Goal: Task Accomplishment & Management: Complete application form

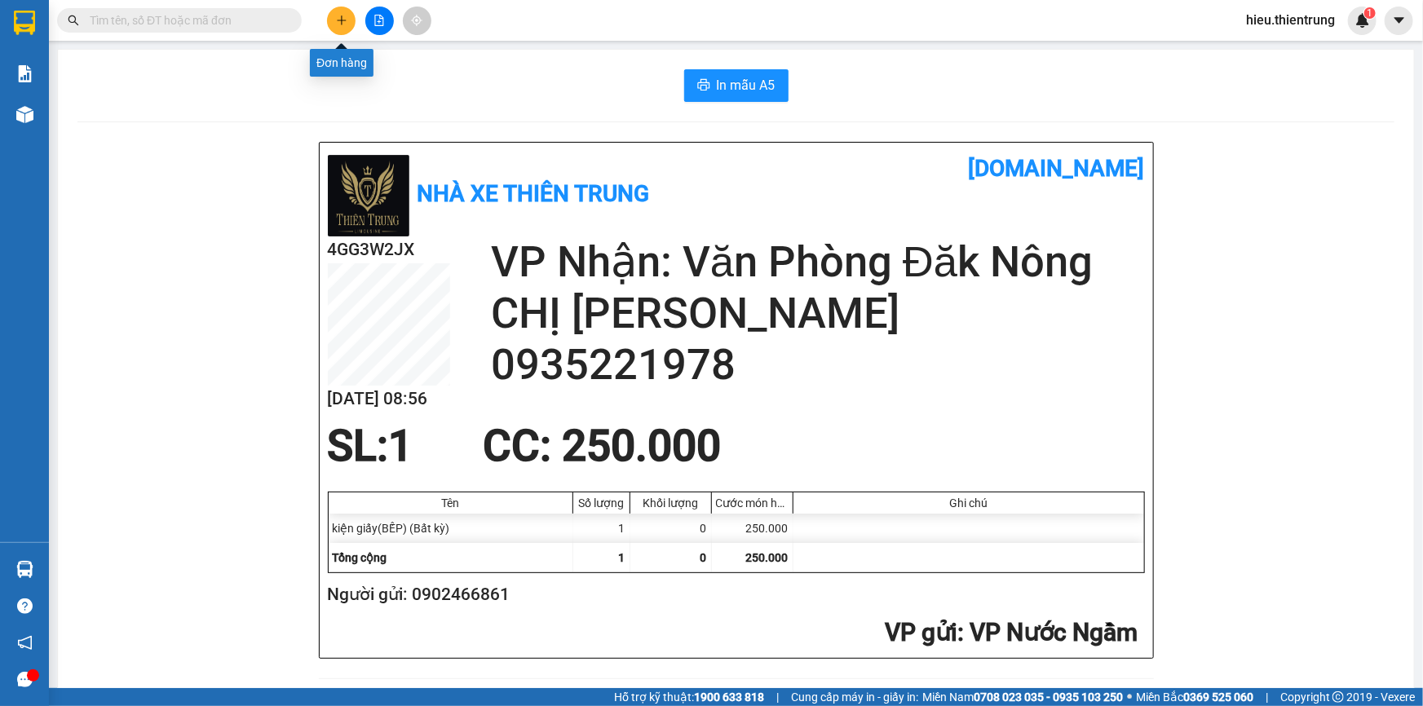
click at [342, 17] on icon "plus" at bounding box center [341, 19] width 1 height 9
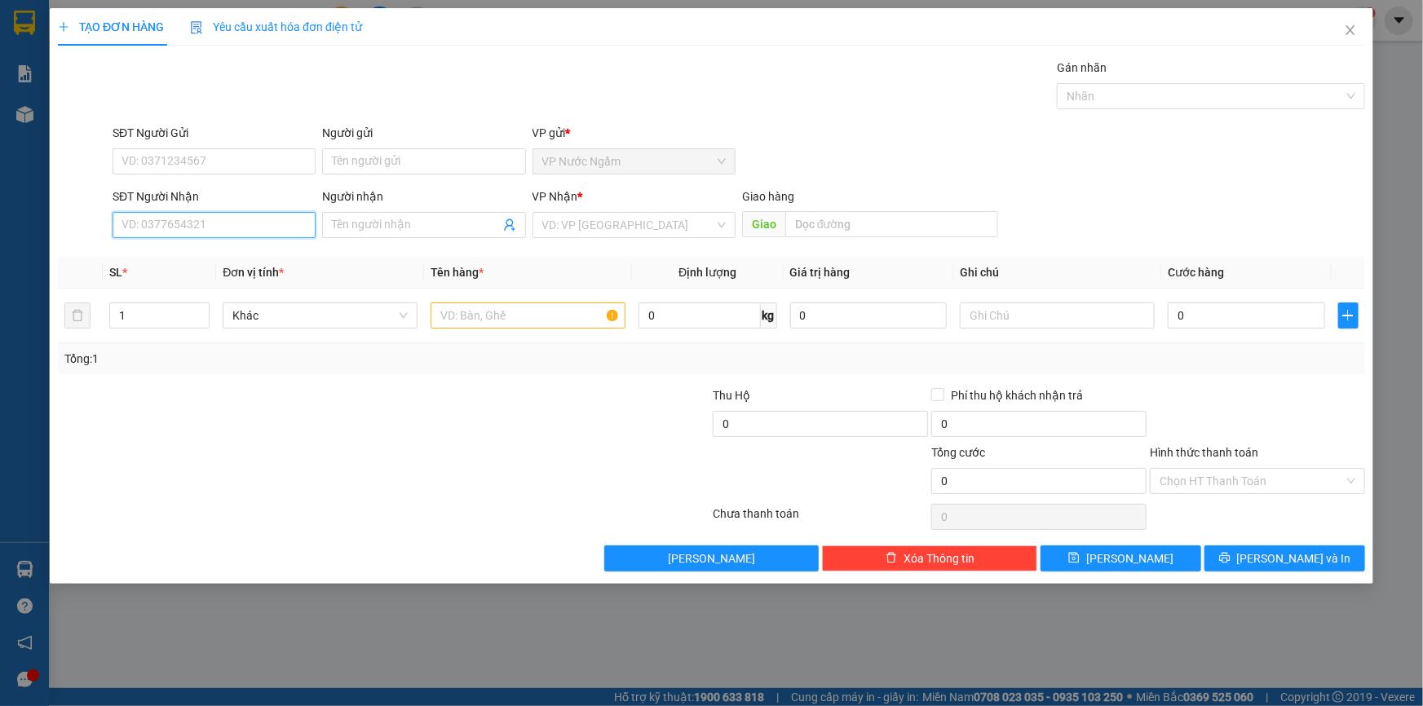
click at [150, 231] on input "SĐT Người Nhận" at bounding box center [214, 225] width 203 height 26
type input "0982249367"
click at [399, 228] on input "Người nhận" at bounding box center [415, 225] width 167 height 18
type input "oanh"
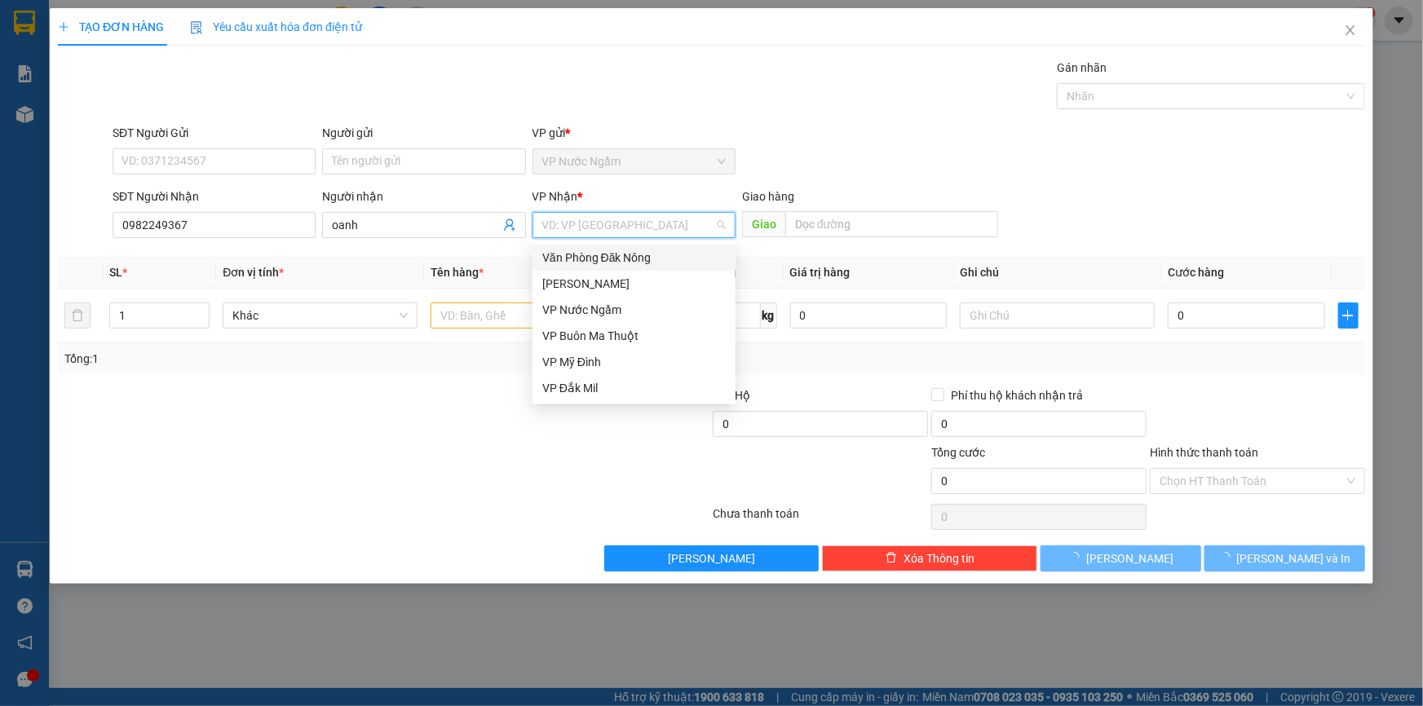
click at [623, 252] on div "Văn Phòng Đăk Nông" at bounding box center [634, 258] width 184 height 18
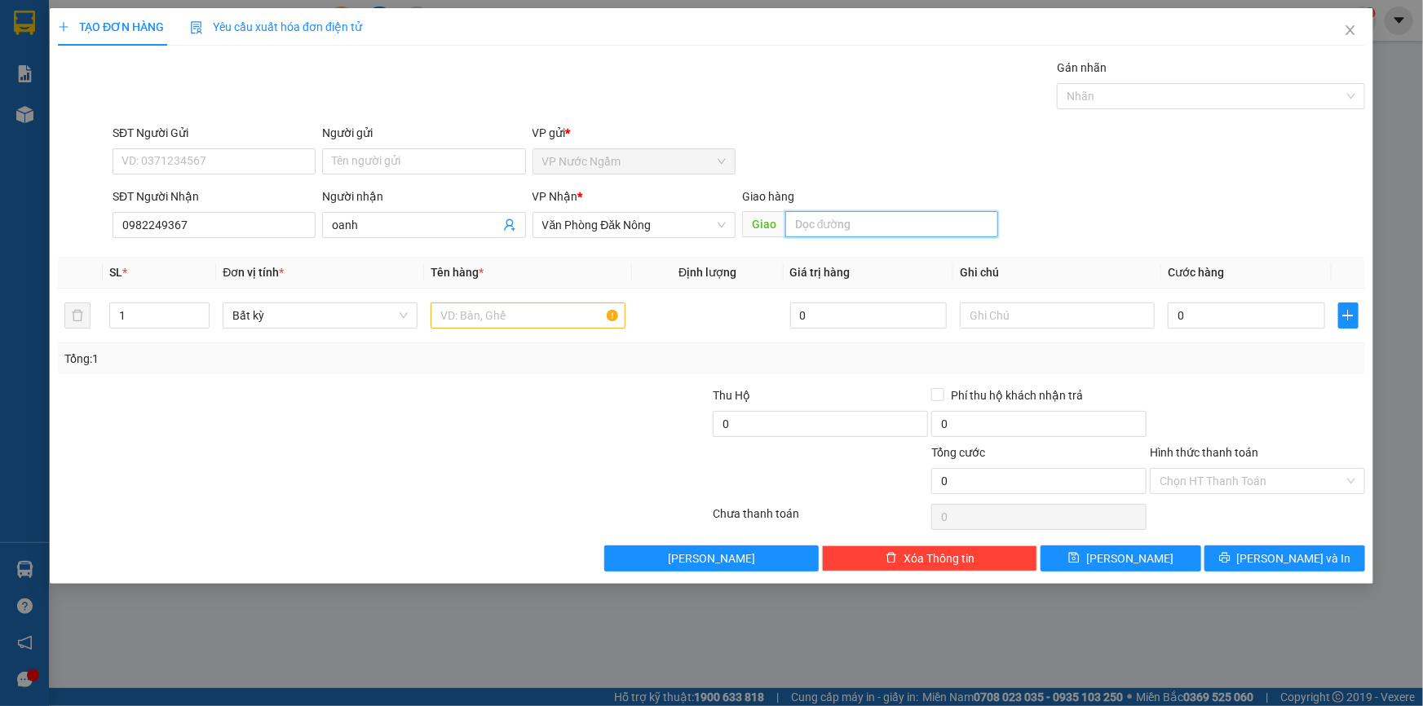
click at [860, 220] on input "text" at bounding box center [892, 224] width 213 height 26
type input "dak song"
click at [458, 312] on input "text" at bounding box center [528, 316] width 195 height 26
drag, startPoint x: 170, startPoint y: 317, endPoint x: 11, endPoint y: 331, distance: 159.7
click at [11, 331] on div "TẠO ĐƠN HÀNG Yêu cầu xuất [PERSON_NAME] điện tử Transit Pickup Surcharge Ids Tr…" at bounding box center [711, 353] width 1423 height 706
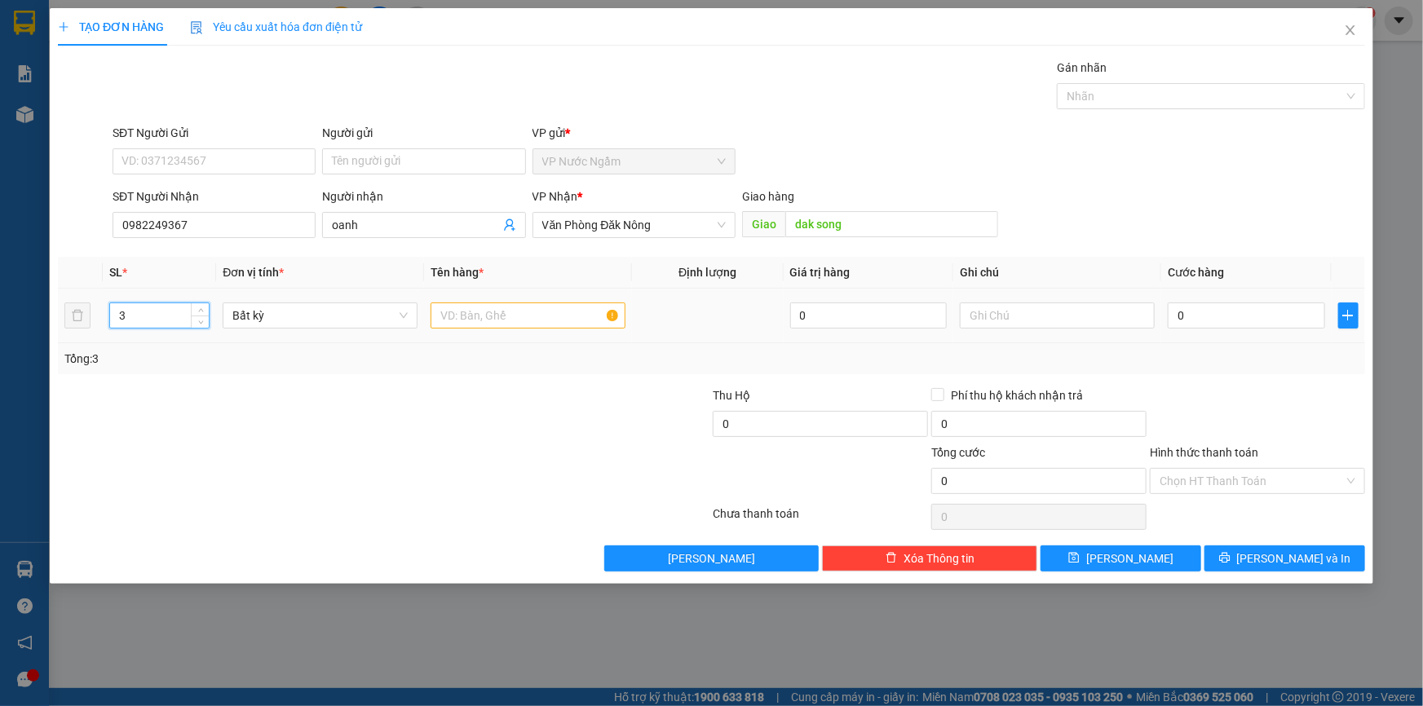
type input "3"
click at [533, 299] on div at bounding box center [528, 315] width 195 height 33
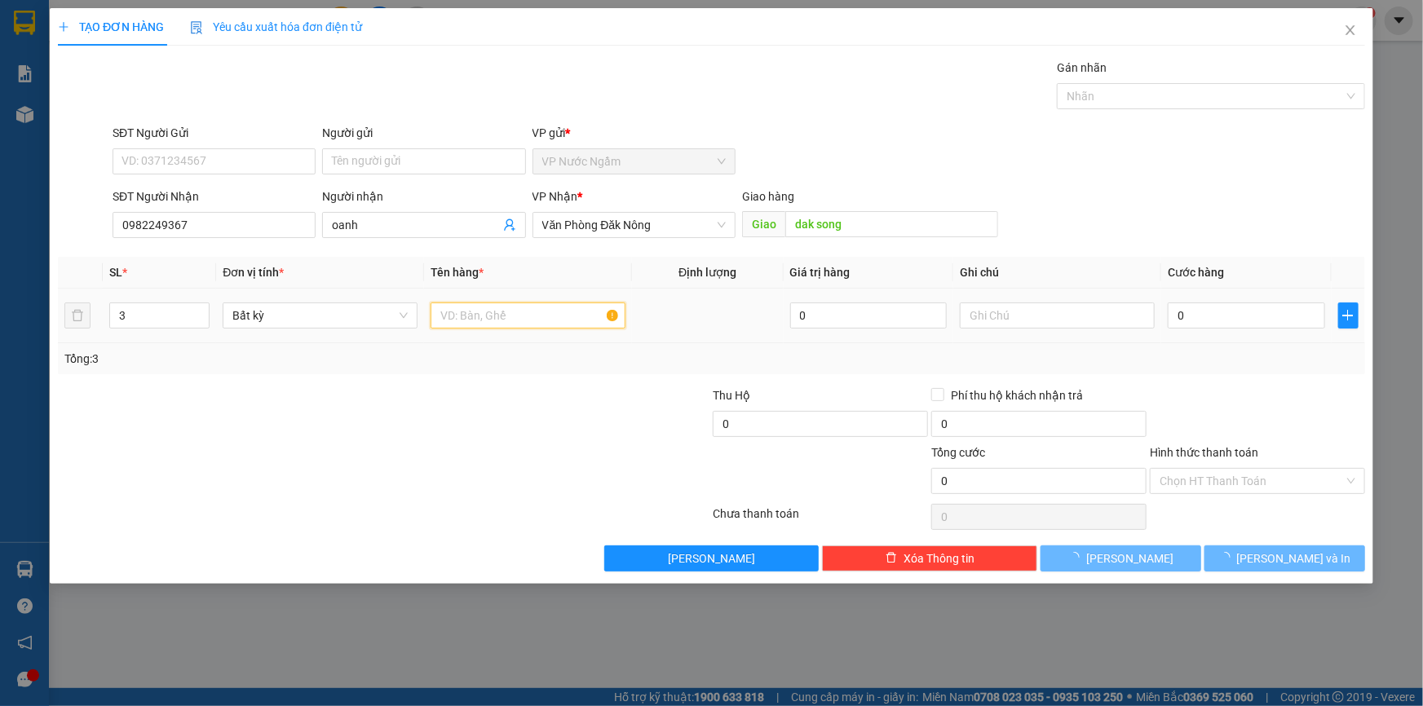
click at [531, 324] on input "text" at bounding box center [528, 316] width 195 height 26
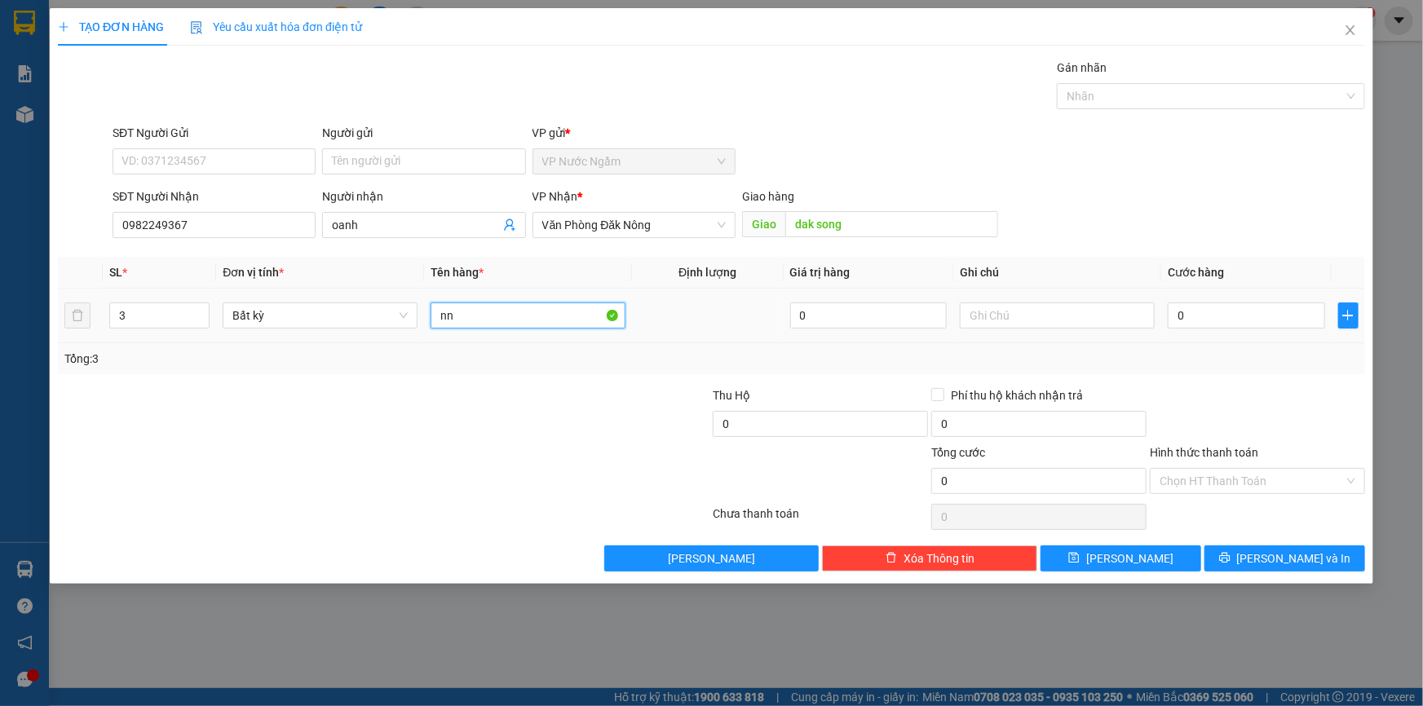
type input "n"
type input "[PERSON_NAME] [PERSON_NAME]"
type input "4"
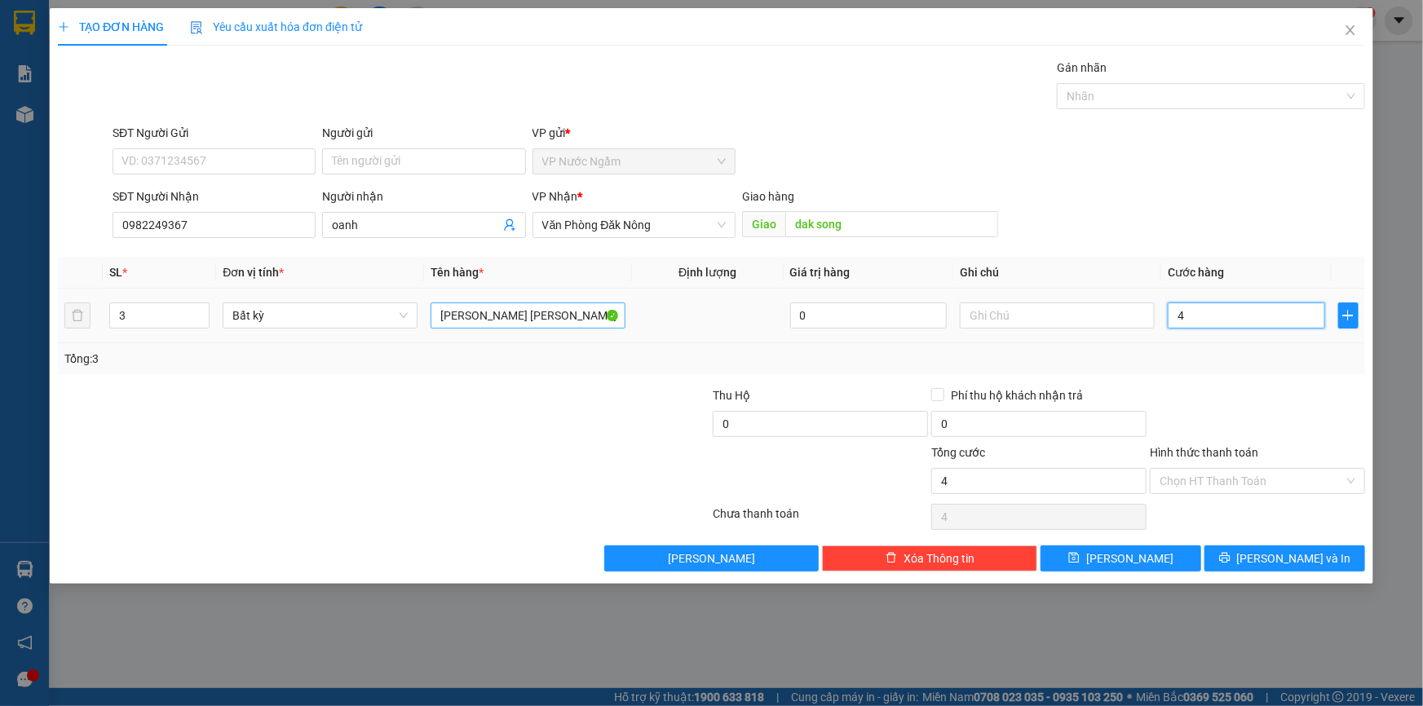
type input "45"
type input "450"
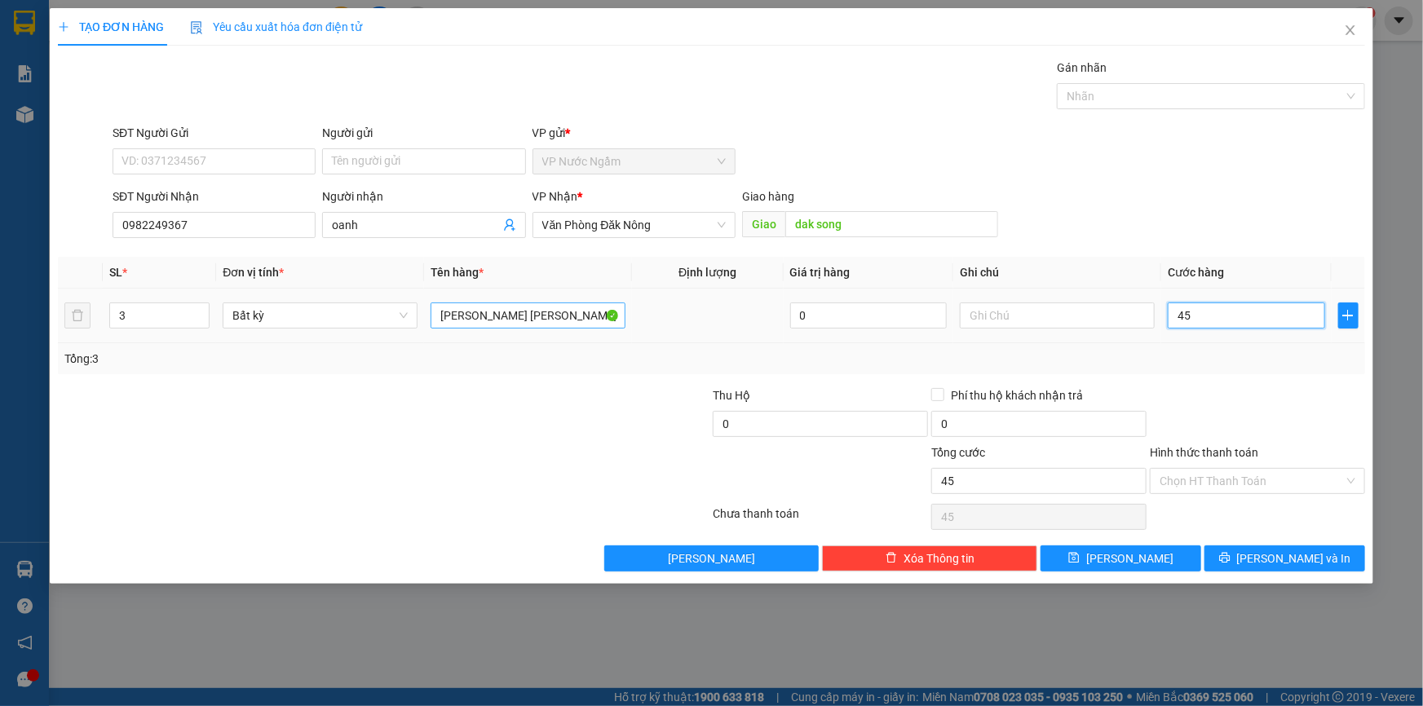
type input "450"
type input "4.500"
type input "45.000"
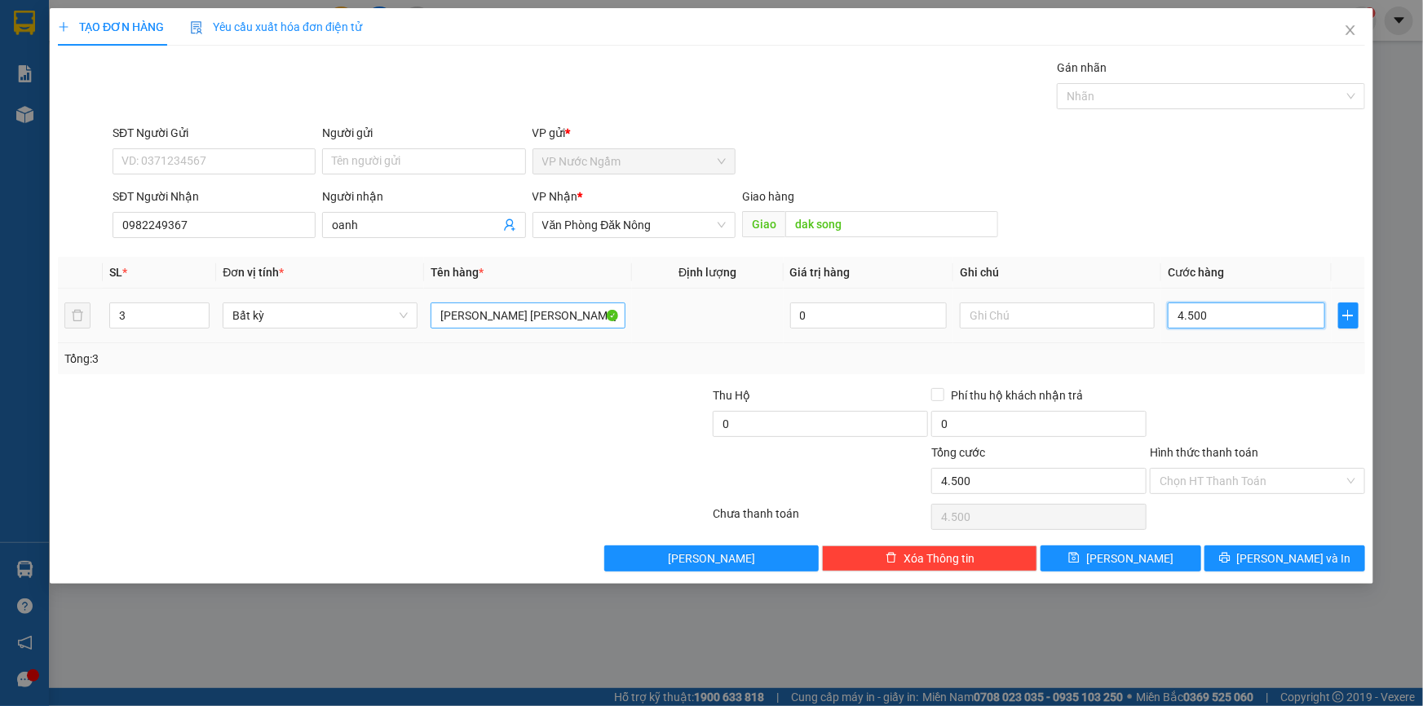
type input "45.000"
type input "450.000"
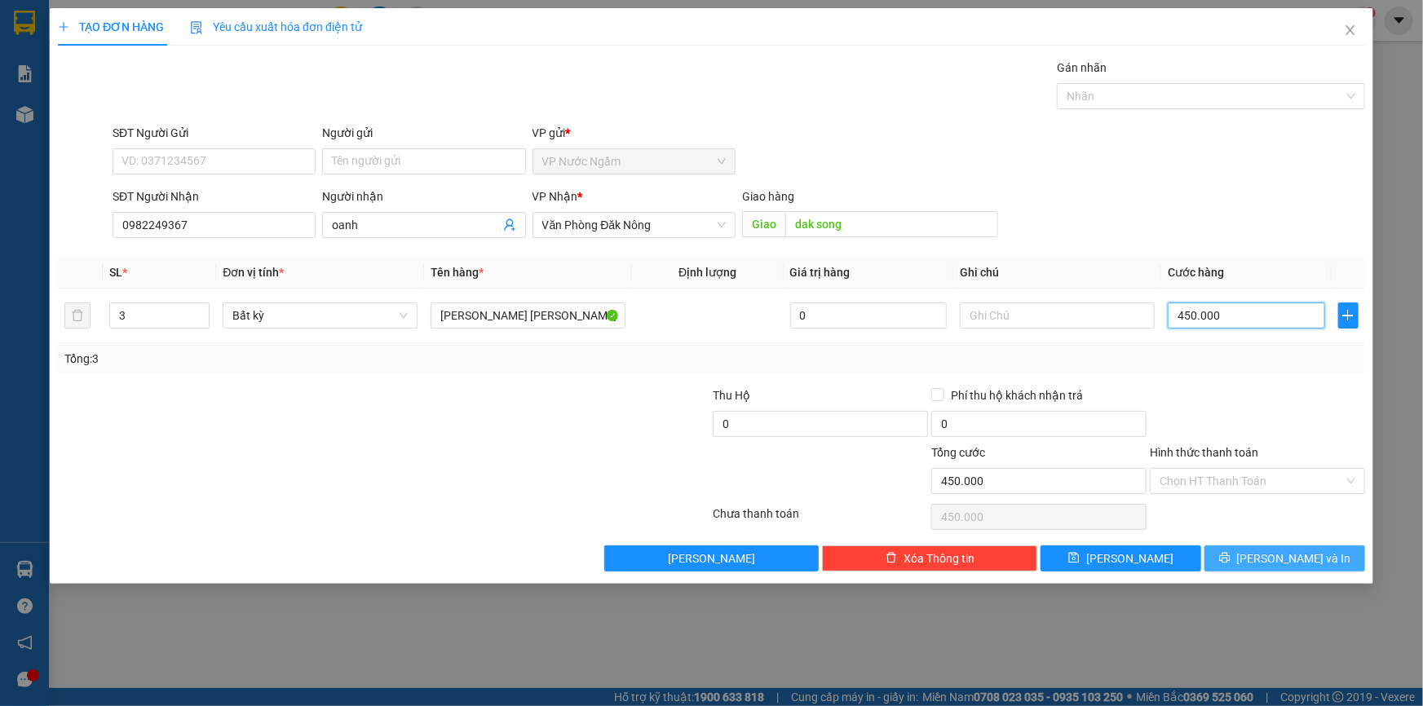
type input "450.000"
click at [1309, 551] on span "[PERSON_NAME] và In" at bounding box center [1294, 559] width 114 height 18
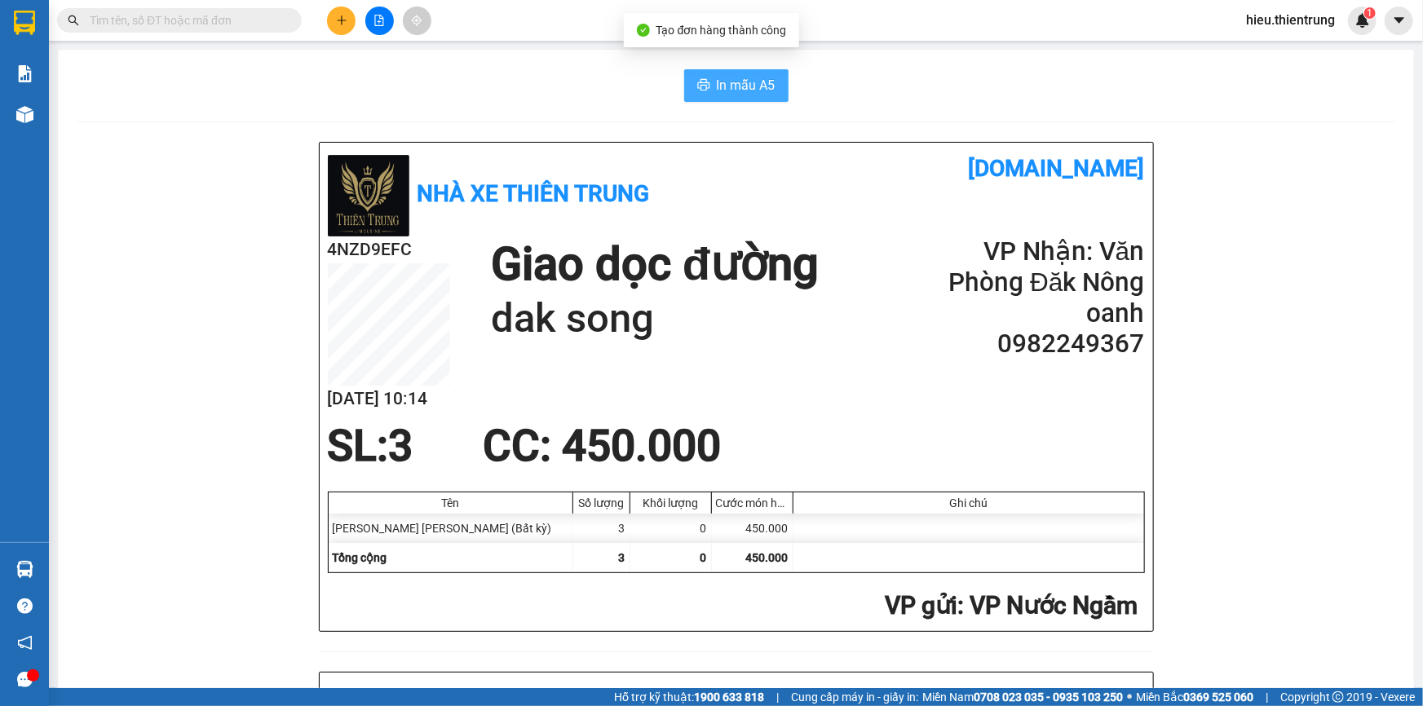
click at [733, 86] on span "In mẫu A5" at bounding box center [746, 85] width 59 height 20
drag, startPoint x: 365, startPoint y: 4, endPoint x: 352, endPoint y: 5, distance: 13.9
click at [361, 5] on div "Kết quả tìm kiếm ( 0 ) Bộ lọc Ngày tạo đơn gần nhất No Data hieu.thientrung 1" at bounding box center [711, 20] width 1423 height 41
click at [348, 5] on div "Kết quả tìm kiếm ( 0 ) Bộ lọc Ngày tạo đơn gần nhất No Data hieu.thientrung 1" at bounding box center [711, 20] width 1423 height 41
click at [347, 12] on button at bounding box center [341, 21] width 29 height 29
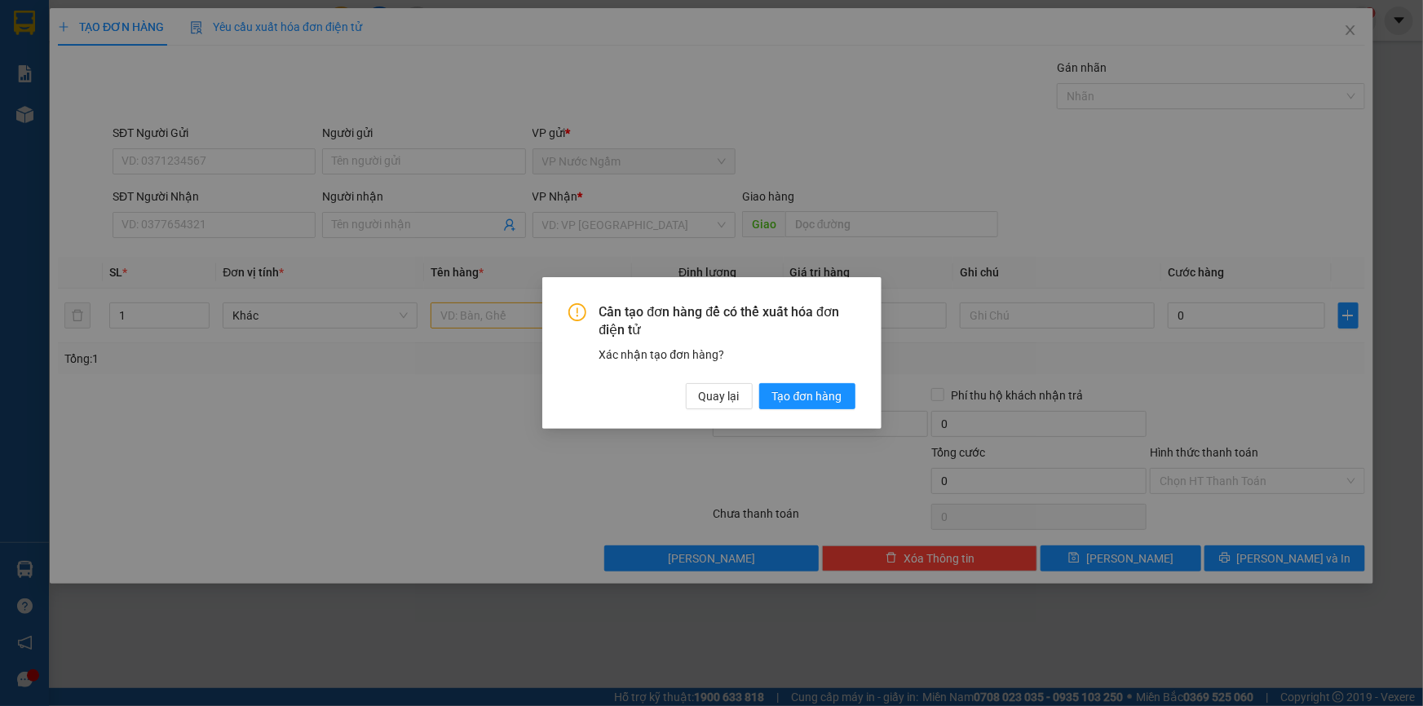
drag, startPoint x: 351, startPoint y: 38, endPoint x: 478, endPoint y: 20, distance: 128.5
click at [477, 20] on div "Cần tạo đơn hàng để có thể xuất hóa đơn điện tử Xác nhận tạo đơn hàng? Quay lại…" at bounding box center [711, 353] width 1423 height 706
drag, startPoint x: 733, startPoint y: 400, endPoint x: 648, endPoint y: 372, distance: 90.0
click at [733, 400] on span "Quay lại" at bounding box center [719, 396] width 41 height 18
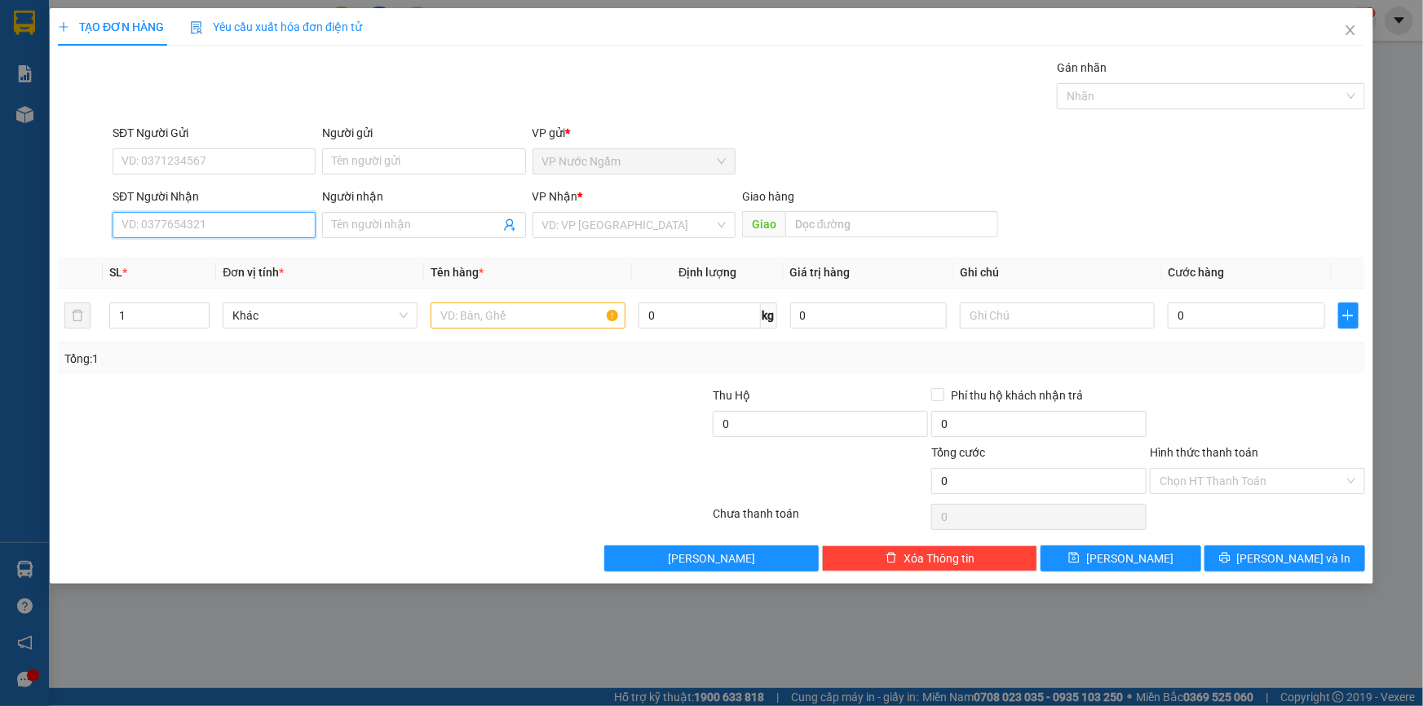
click at [171, 228] on input "SĐT Người Nhận" at bounding box center [214, 225] width 203 height 26
type input "0989359525"
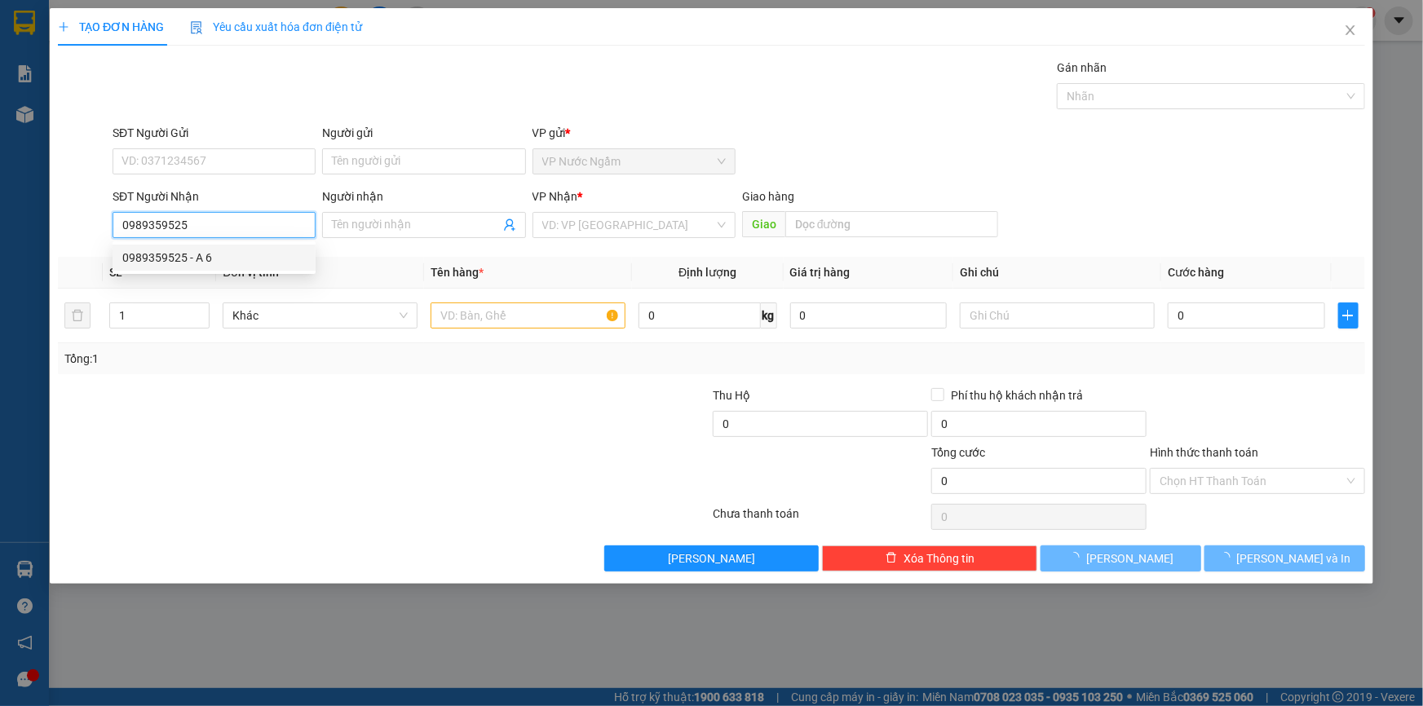
click at [200, 253] on div "0989359525 - A 6" at bounding box center [214, 258] width 184 height 18
type input "A 6"
type input "300.000"
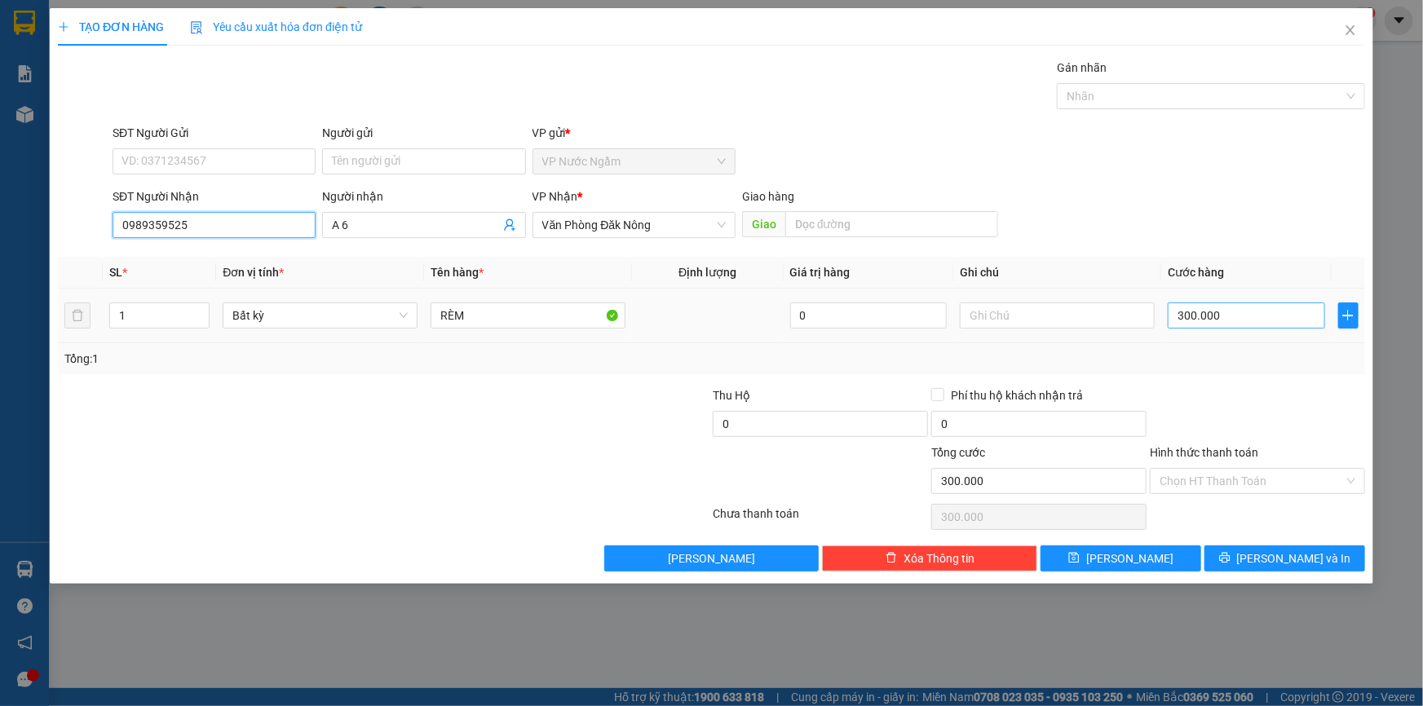
type input "0989359525"
click at [1272, 314] on input "300.000" at bounding box center [1246, 316] width 157 height 26
type input "2"
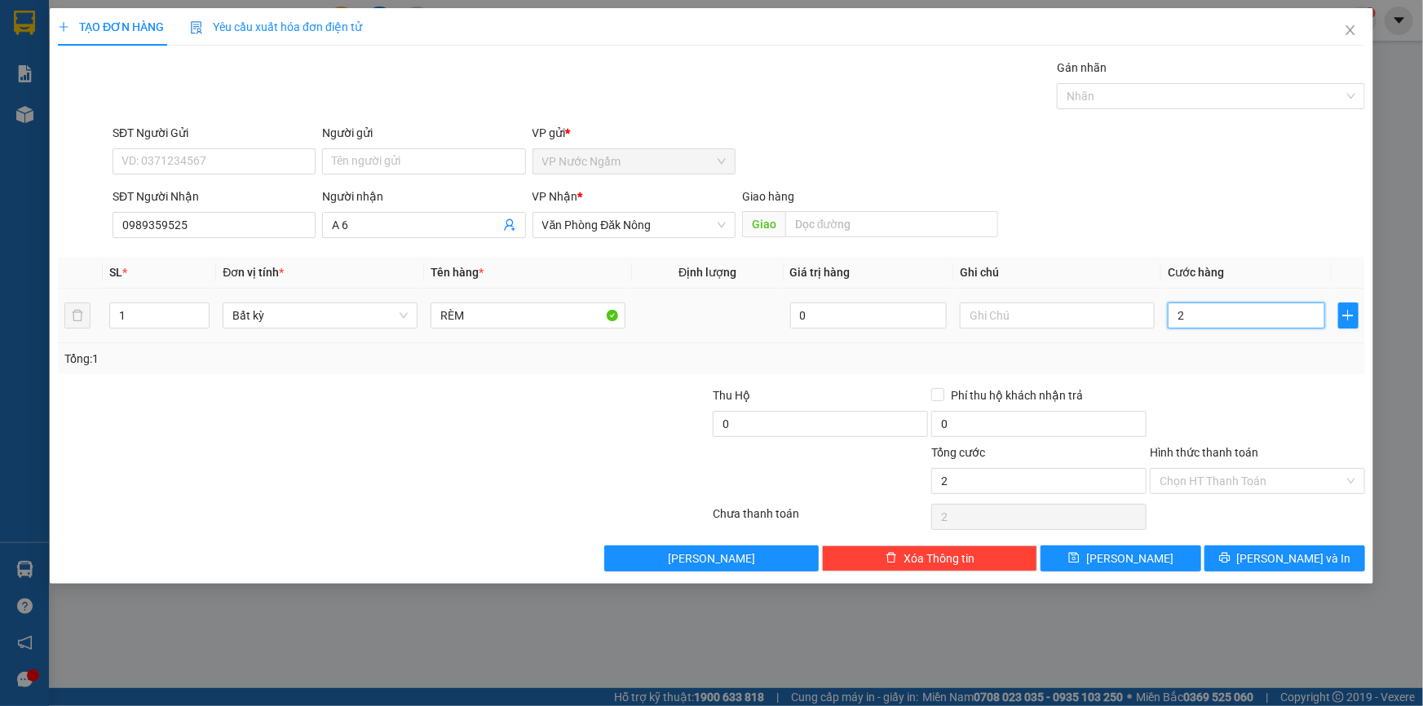
type input "25"
type input "250"
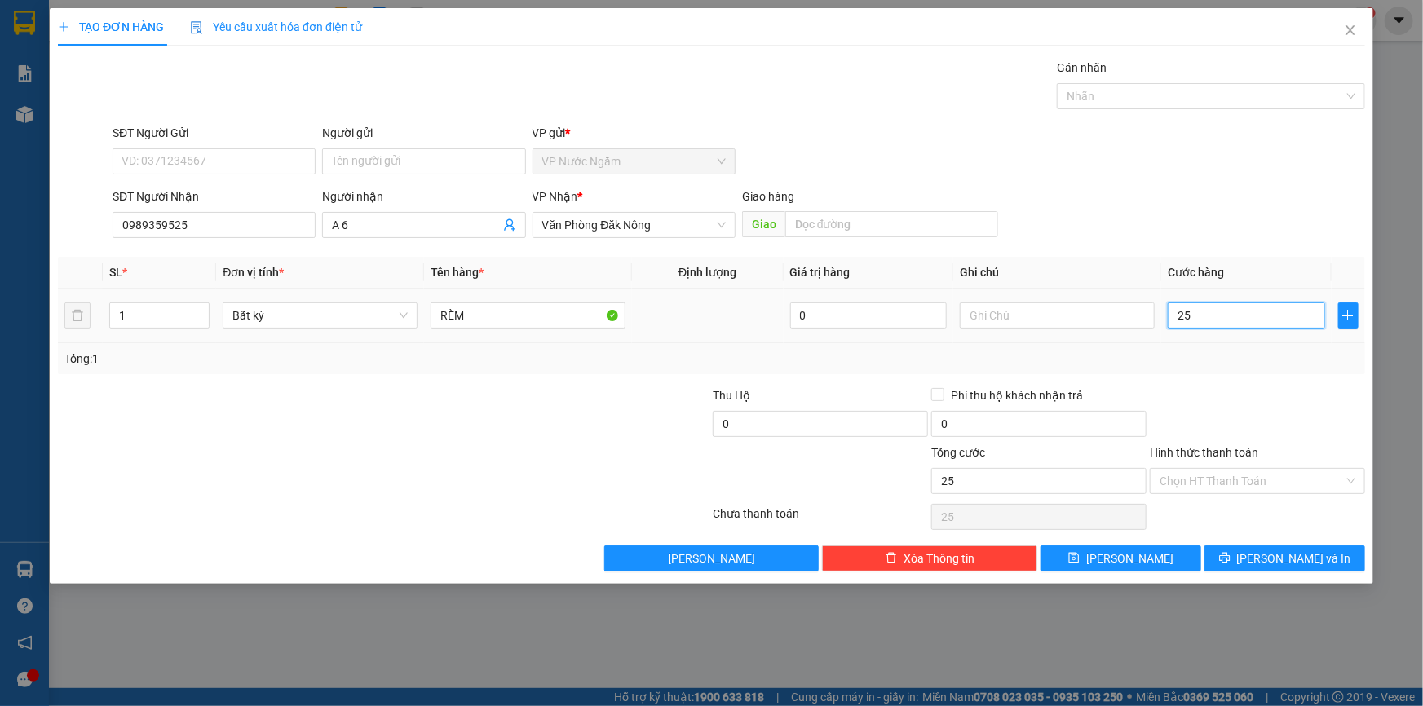
type input "250"
type input "2.500"
type input "25.000"
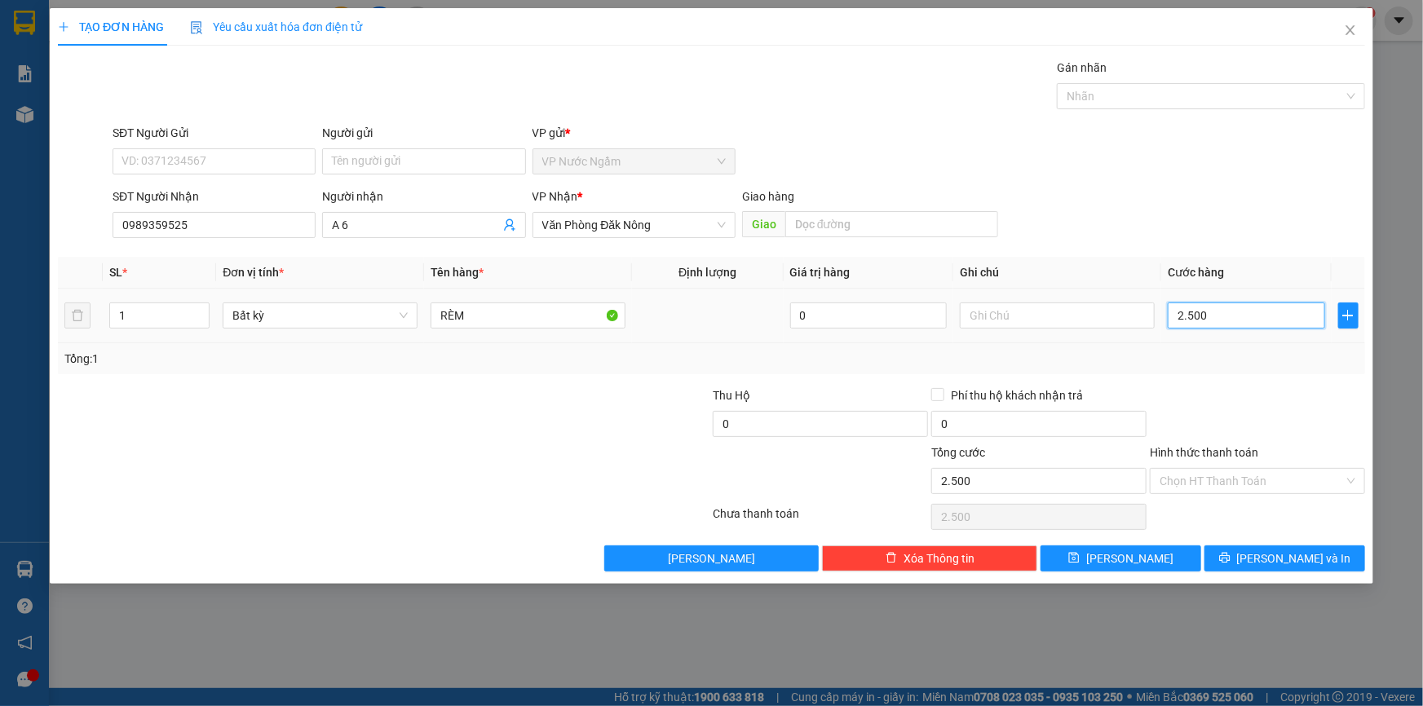
type input "25.000"
type input "250.000"
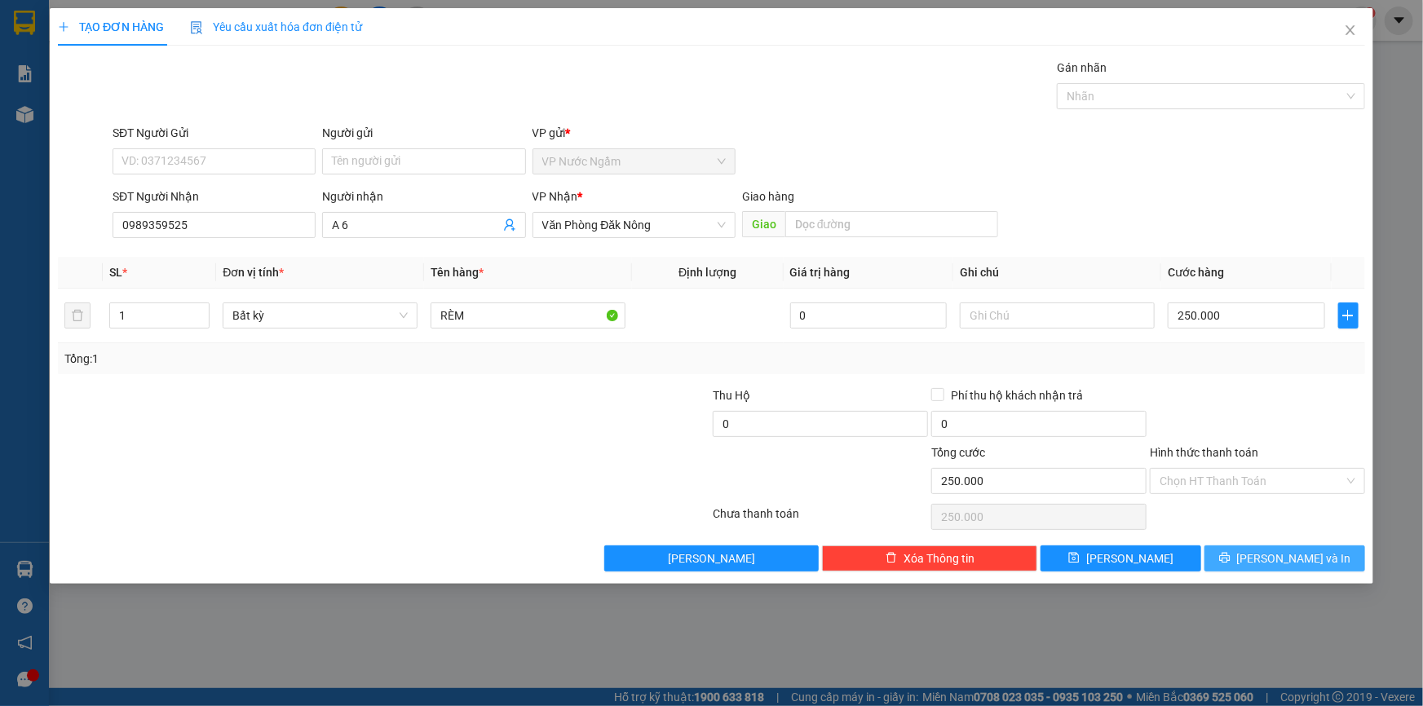
drag, startPoint x: 1286, startPoint y: 571, endPoint x: 1277, endPoint y: 563, distance: 12.1
click at [1286, 571] on div "TẠO ĐƠN HÀNG Yêu cầu xuất [PERSON_NAME] điện tử Transit Pickup Surcharge Ids Tr…" at bounding box center [712, 296] width 1324 height 576
click at [1277, 560] on span "[PERSON_NAME] và In" at bounding box center [1294, 559] width 114 height 18
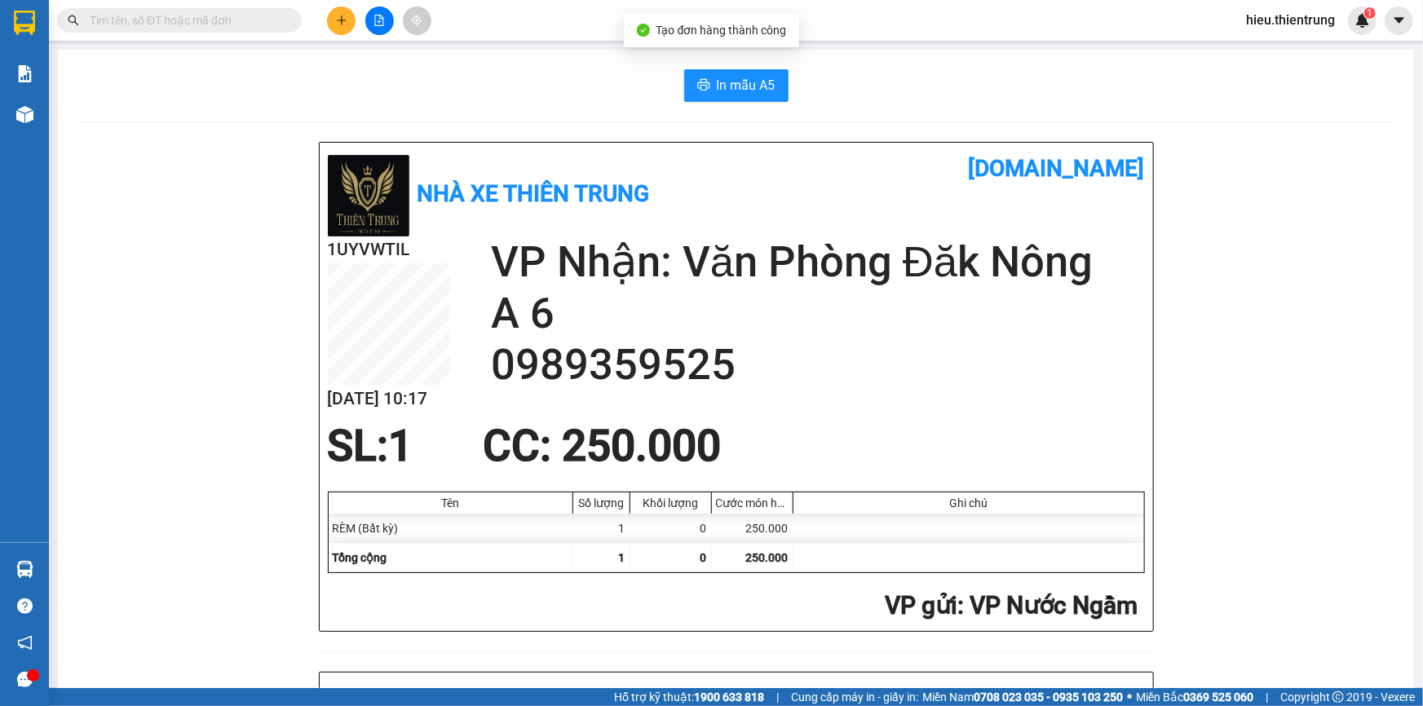
drag, startPoint x: 717, startPoint y: 77, endPoint x: 717, endPoint y: 91, distance: 13.9
click at [717, 77] on span "In mẫu A5" at bounding box center [746, 85] width 59 height 20
click at [330, 17] on button at bounding box center [341, 21] width 29 height 29
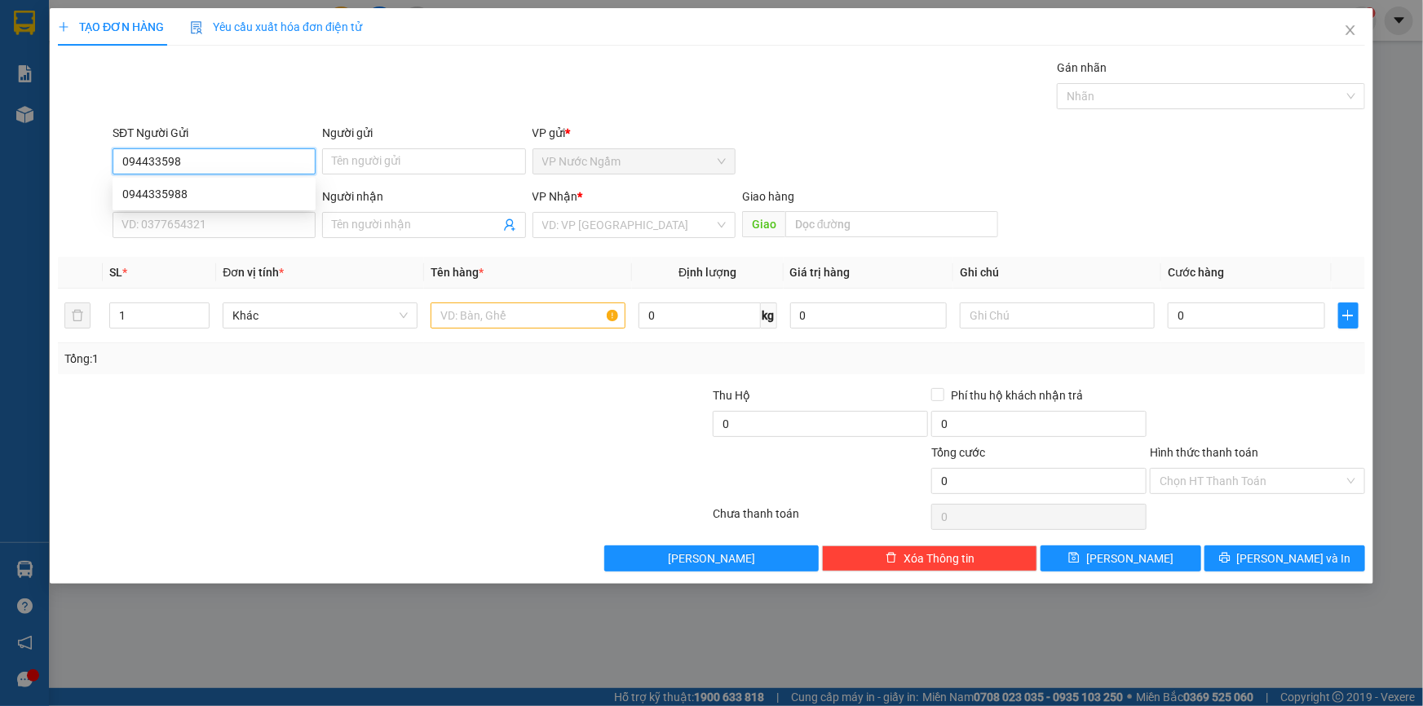
type input "0944335988"
click at [186, 185] on div "0944335988" at bounding box center [214, 194] width 184 height 18
type input "0888128880"
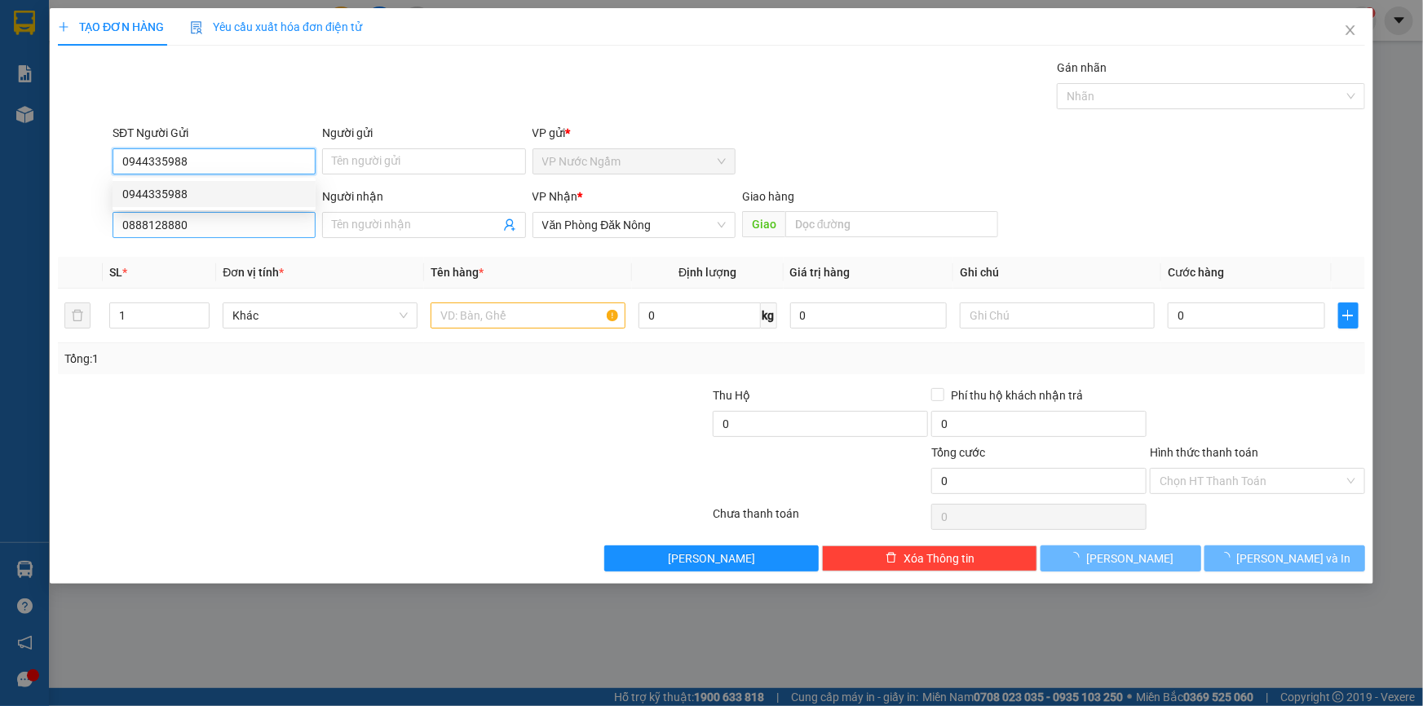
type input "1.000.000"
type input "0944335988"
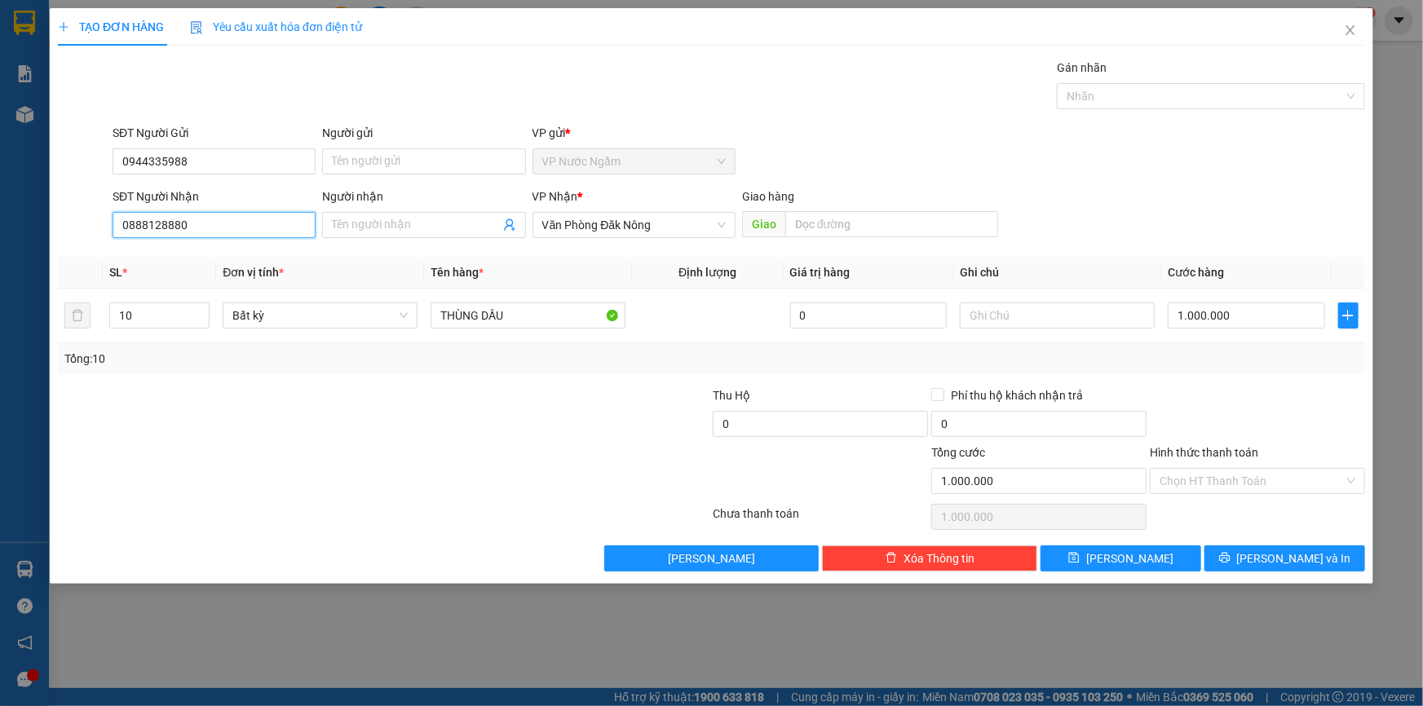
drag, startPoint x: 131, startPoint y: 232, endPoint x: 0, endPoint y: 242, distance: 131.7
click at [0, 242] on div "TẠO ĐƠN HÀNG Yêu cầu xuất [PERSON_NAME] điện tử Transit Pickup Surcharge Ids Tr…" at bounding box center [711, 353] width 1423 height 706
click at [616, 231] on span "Văn Phòng Đăk Nông" at bounding box center [634, 225] width 184 height 24
type input "0333384251"
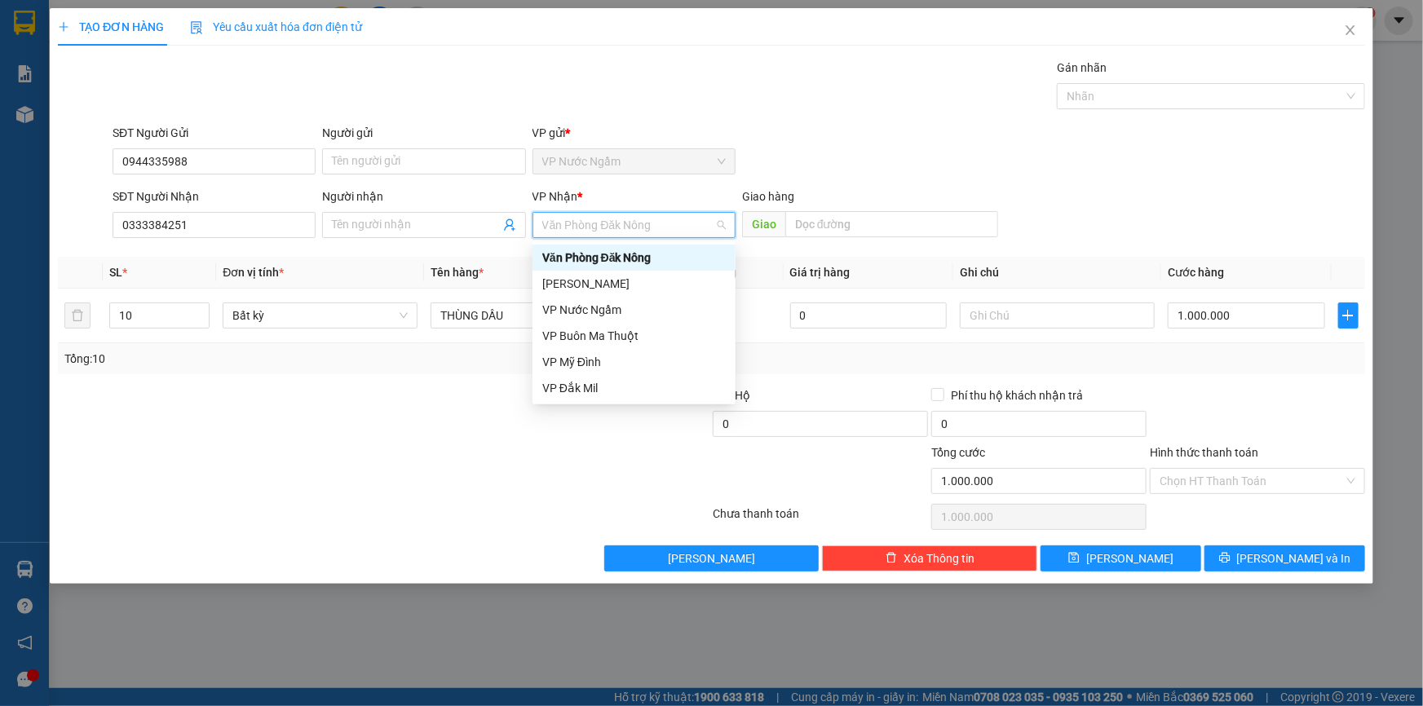
click at [617, 256] on div "Văn Phòng Đăk Nông" at bounding box center [634, 258] width 184 height 18
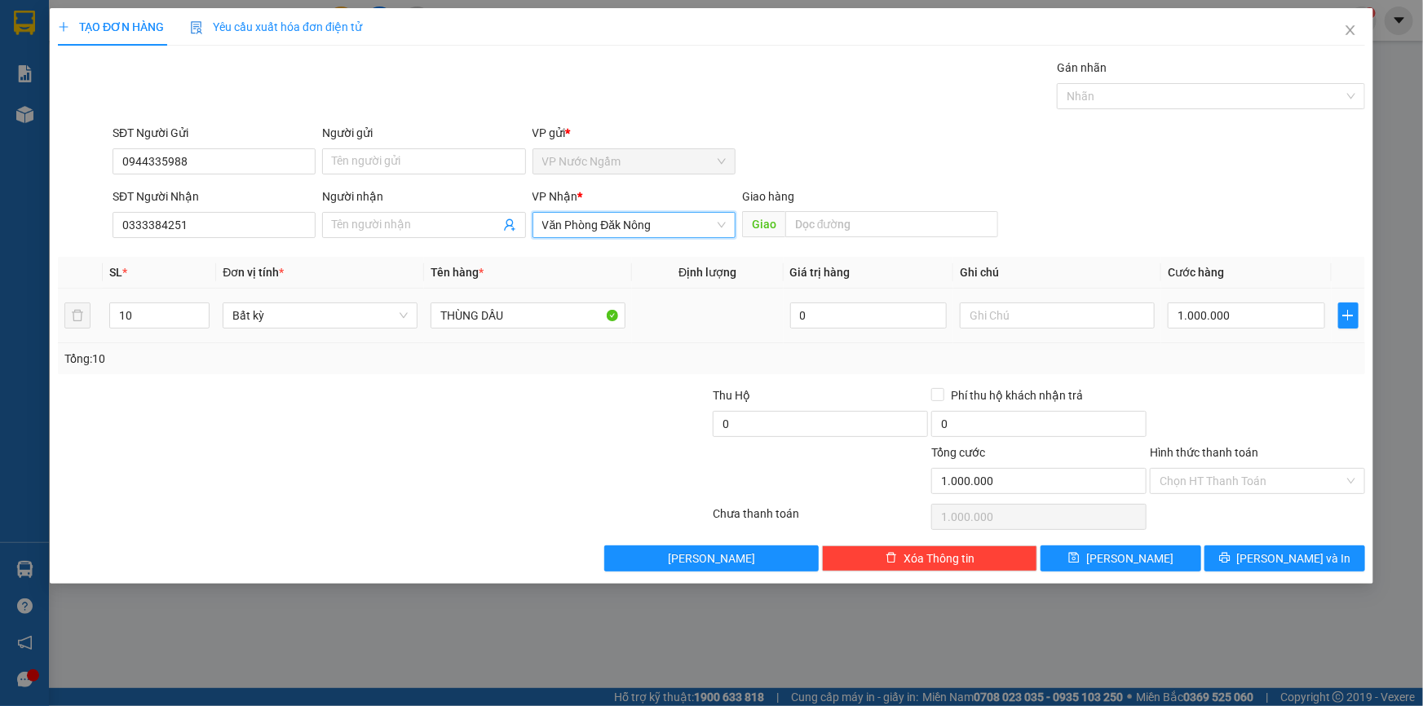
drag, startPoint x: 153, startPoint y: 306, endPoint x: 65, endPoint y: 329, distance: 90.2
click at [65, 329] on tr "10 Bất kỳ [PERSON_NAME] 0 1.000.000" at bounding box center [712, 316] width 1308 height 55
type input "1"
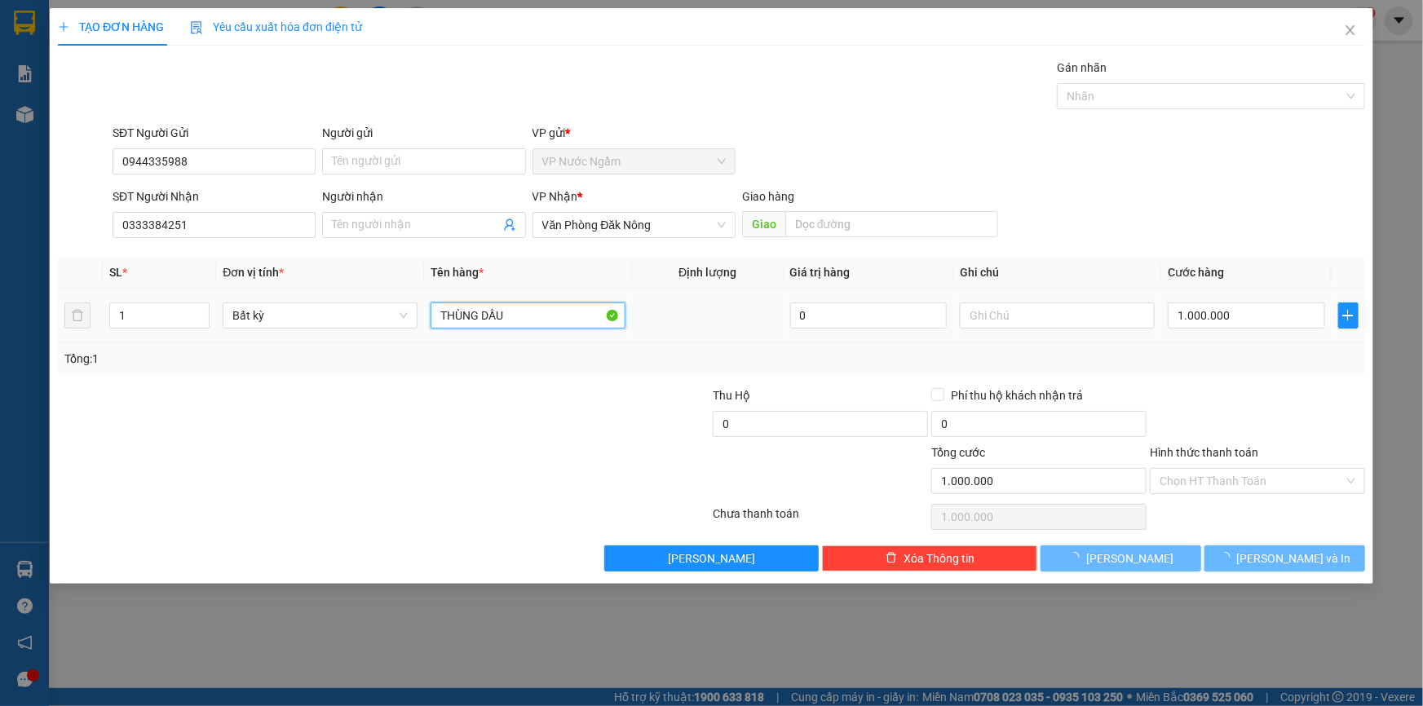
drag, startPoint x: 538, startPoint y: 321, endPoint x: 365, endPoint y: 339, distance: 173.8
click at [384, 346] on div "SL * Đơn vị tính * Tên hàng * Định [PERSON_NAME] trị hàng Ghi [PERSON_NAME] hàn…" at bounding box center [712, 315] width 1308 height 117
type input "0"
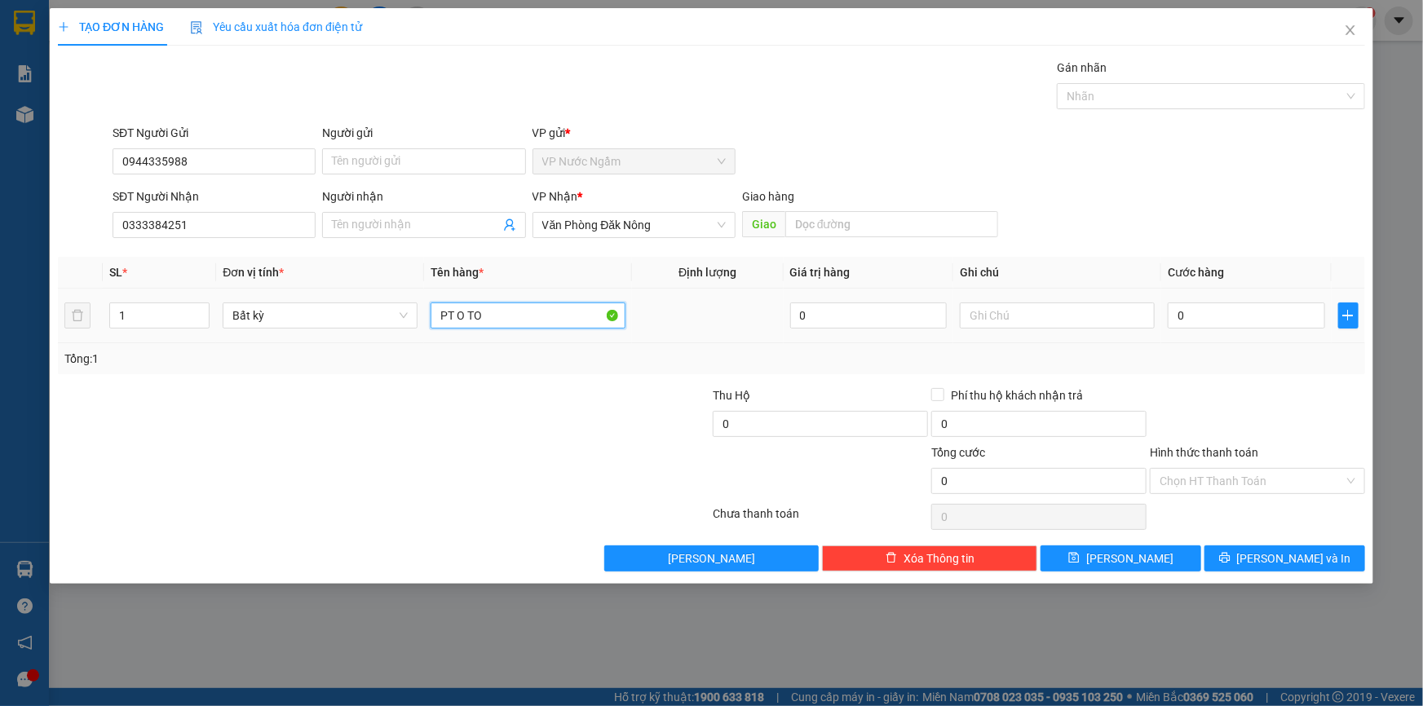
type input "PT O TO"
type input "0"
click at [1214, 322] on input "0" at bounding box center [1246, 316] width 157 height 26
type input "1"
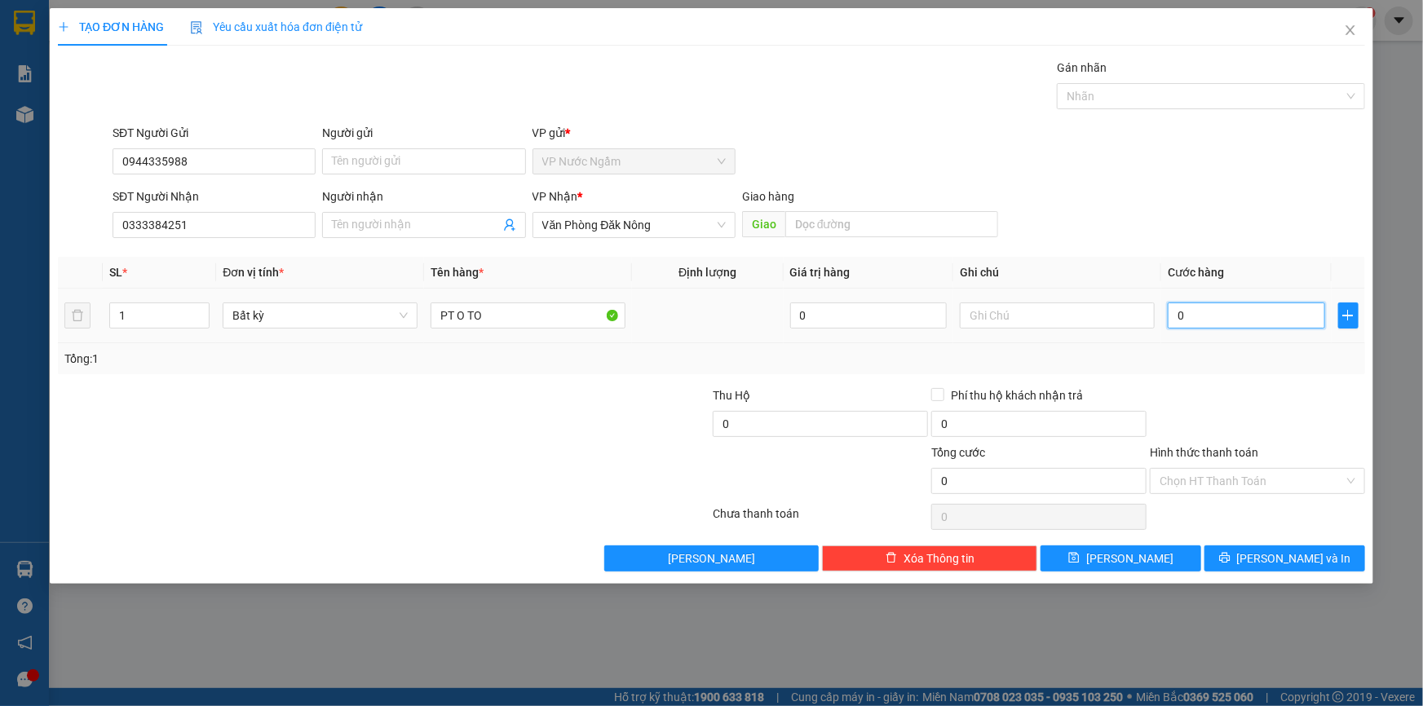
type input "1"
type input "15"
type input "0"
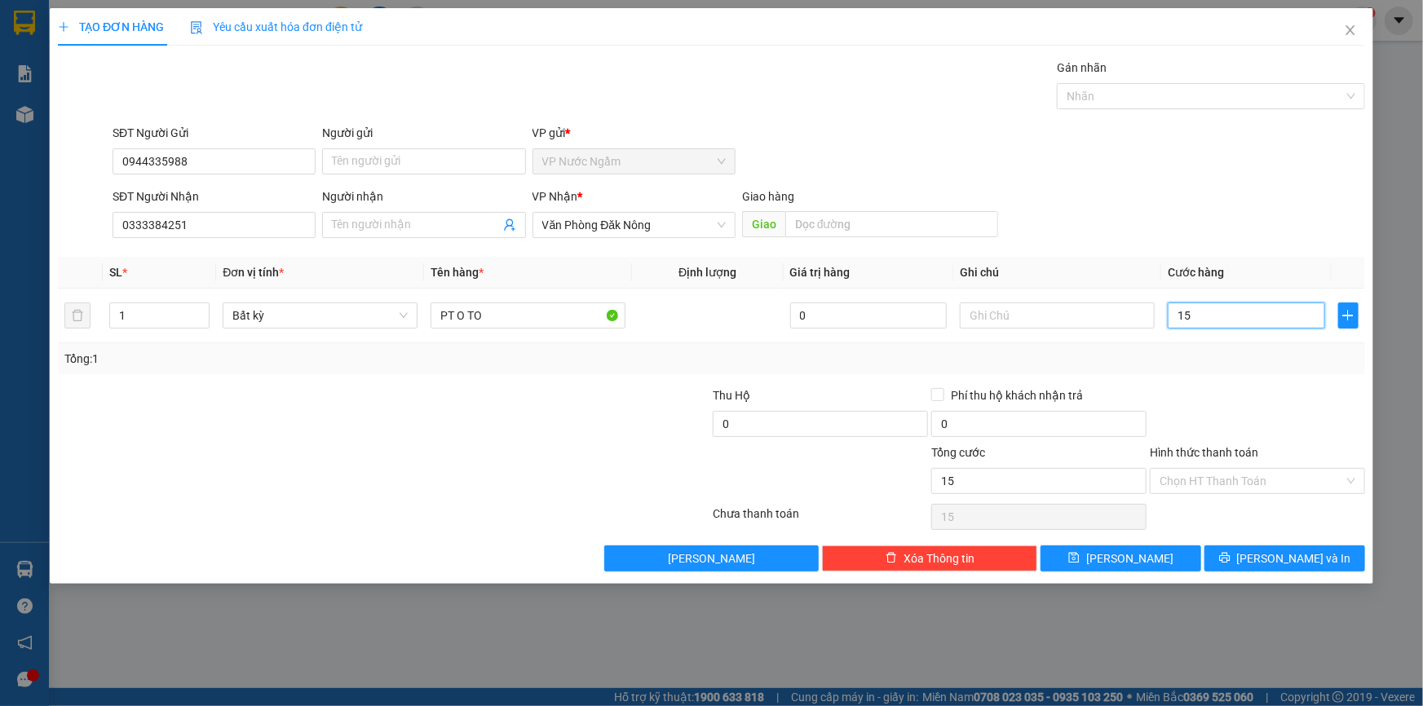
type input "0"
type input "15-"
type input "15"
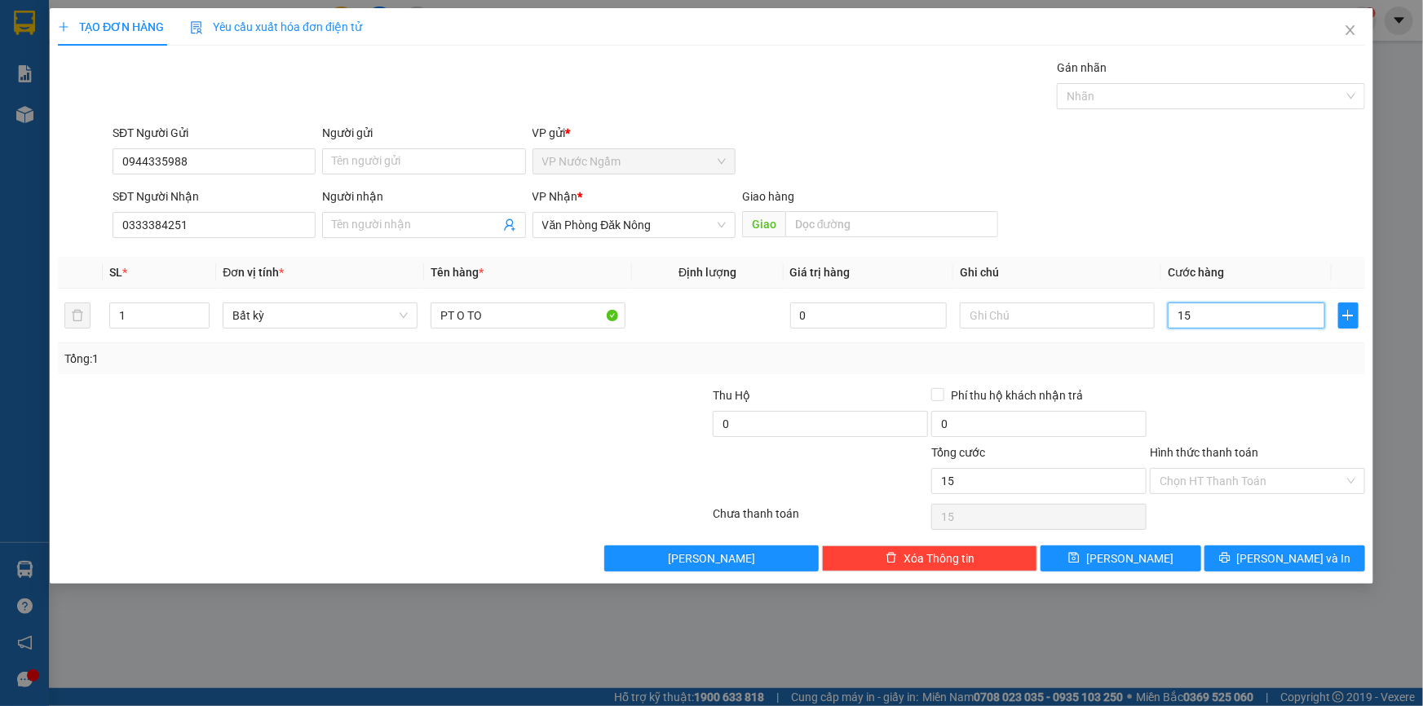
type input "150"
type input "1.500"
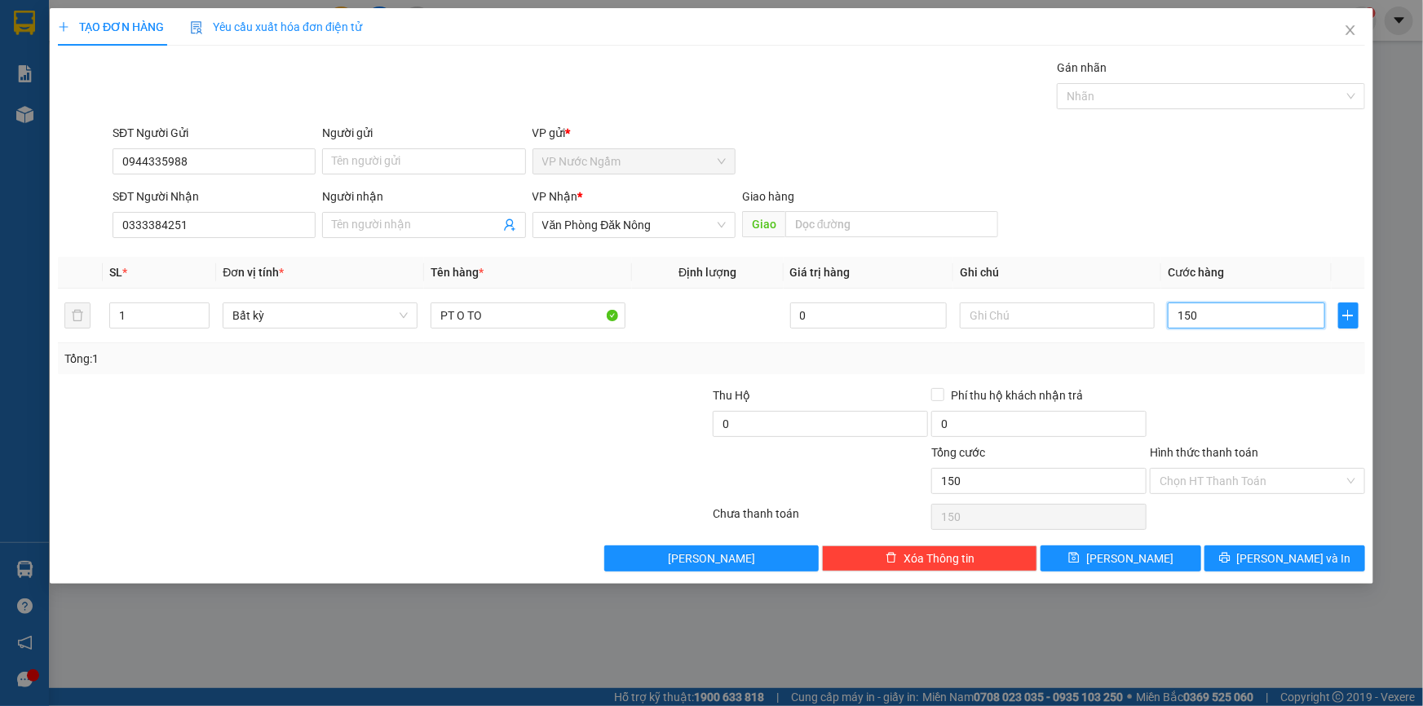
type input "1.500"
type input "15.000"
type input "150.000"
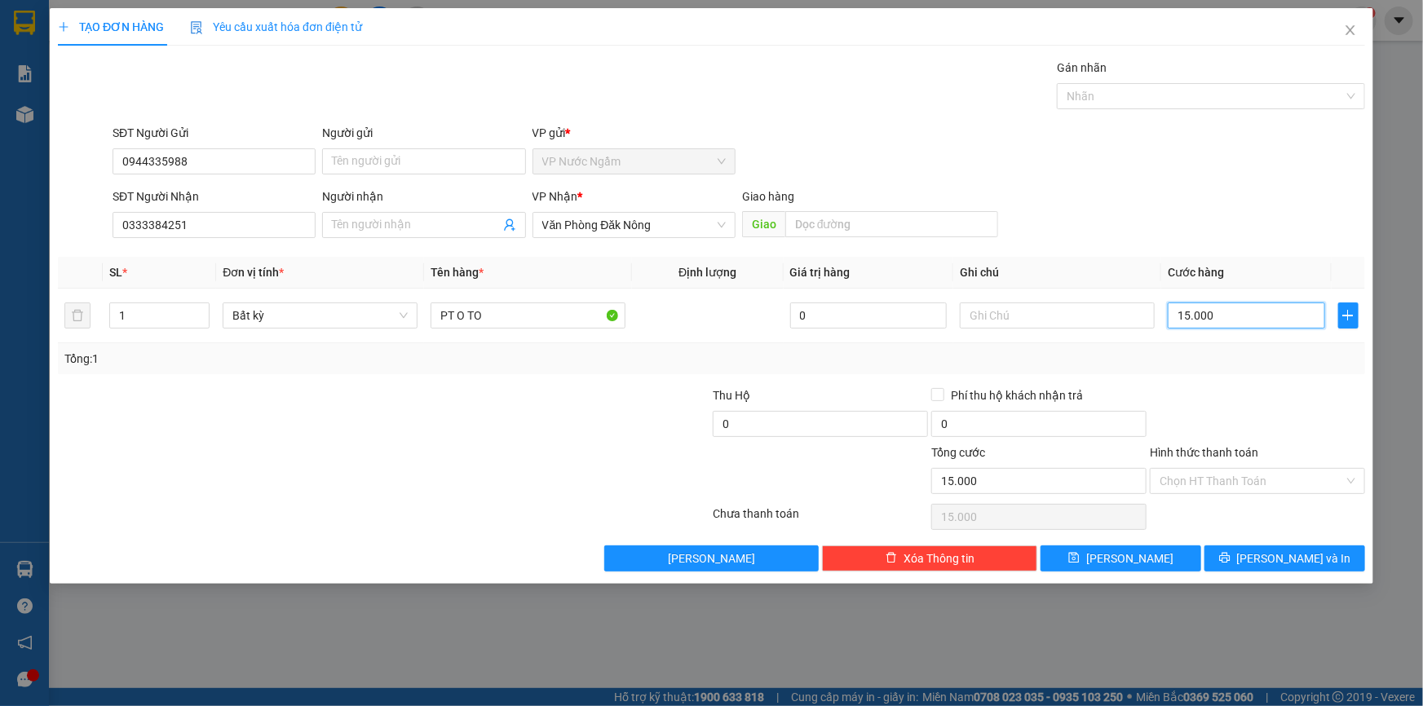
type input "150.000"
click at [1280, 552] on span "[PERSON_NAME] và In" at bounding box center [1294, 559] width 114 height 18
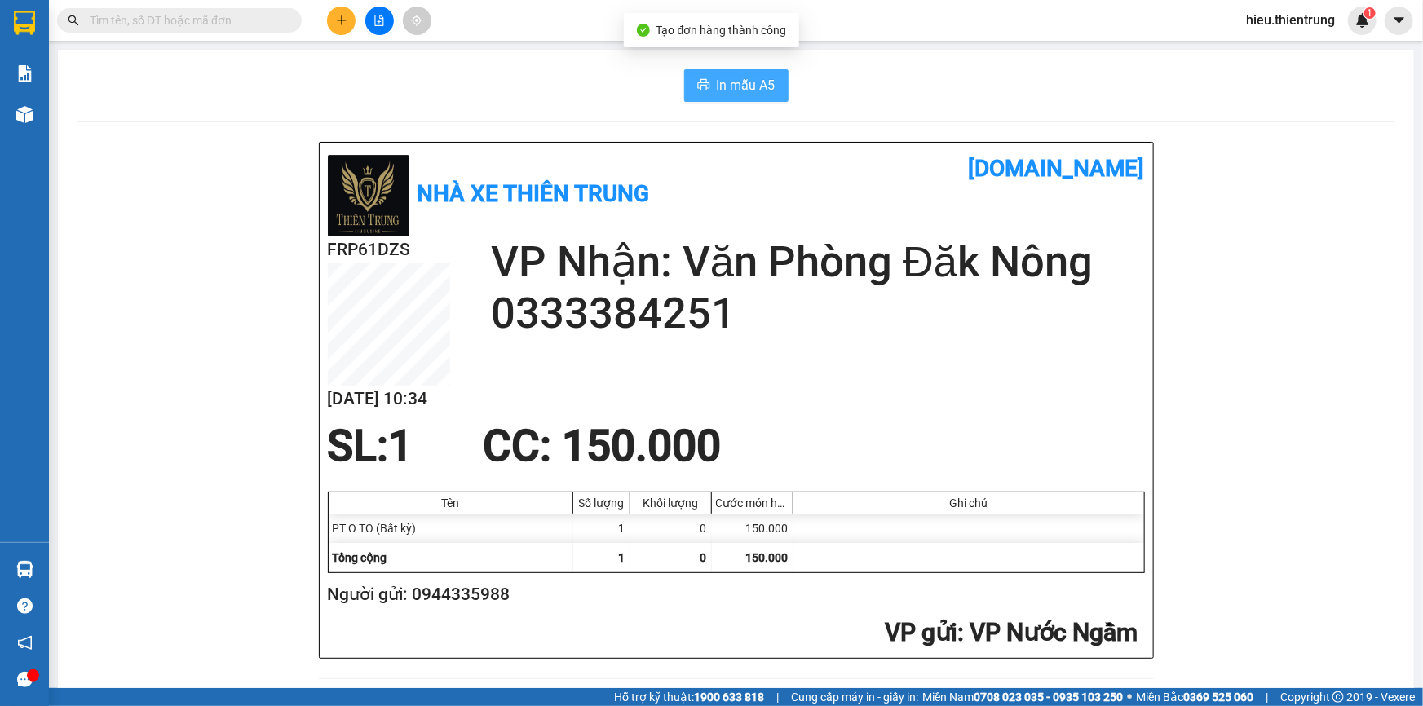
click at [727, 91] on span "In mẫu A5" at bounding box center [746, 85] width 59 height 20
click at [334, 8] on div at bounding box center [379, 21] width 122 height 29
click at [334, 8] on button at bounding box center [341, 21] width 29 height 29
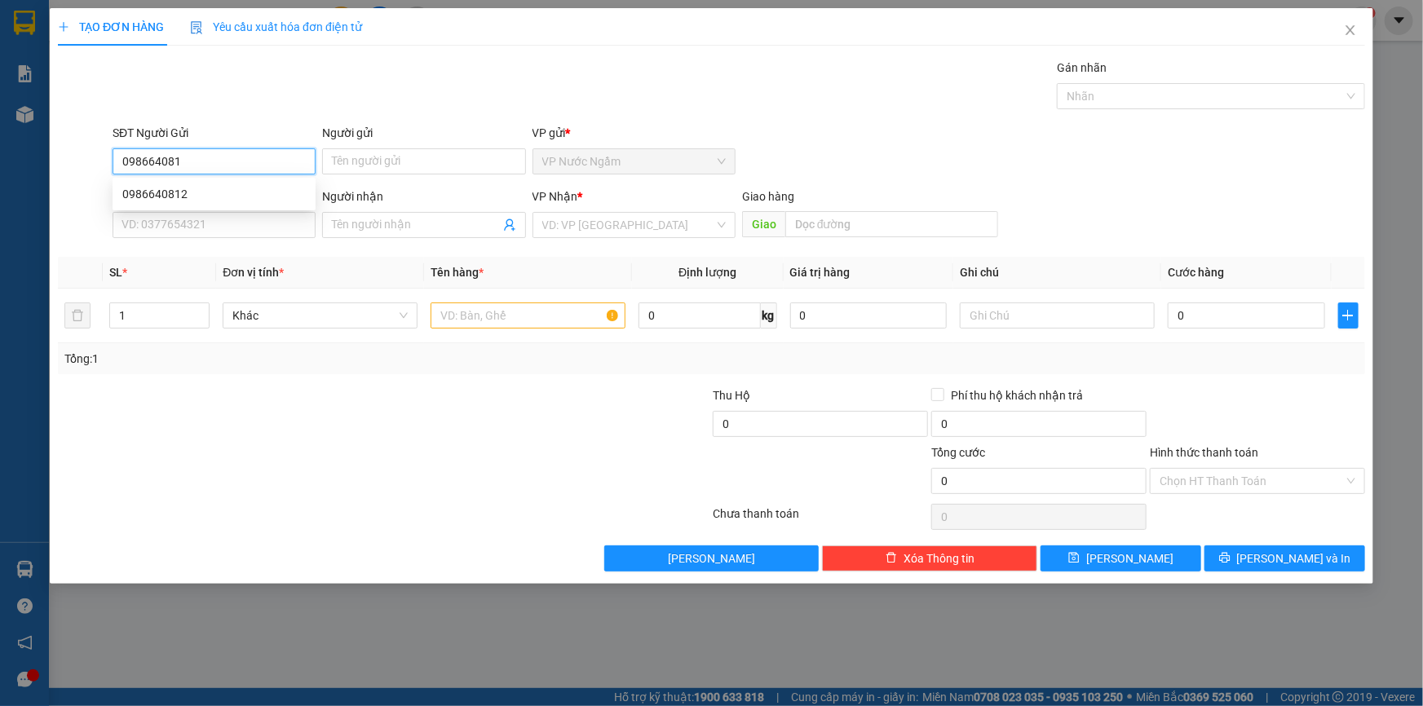
type input "0986640812"
click at [174, 200] on div "0986640812" at bounding box center [214, 194] width 184 height 18
type input "0866971282"
type input "1.340.000"
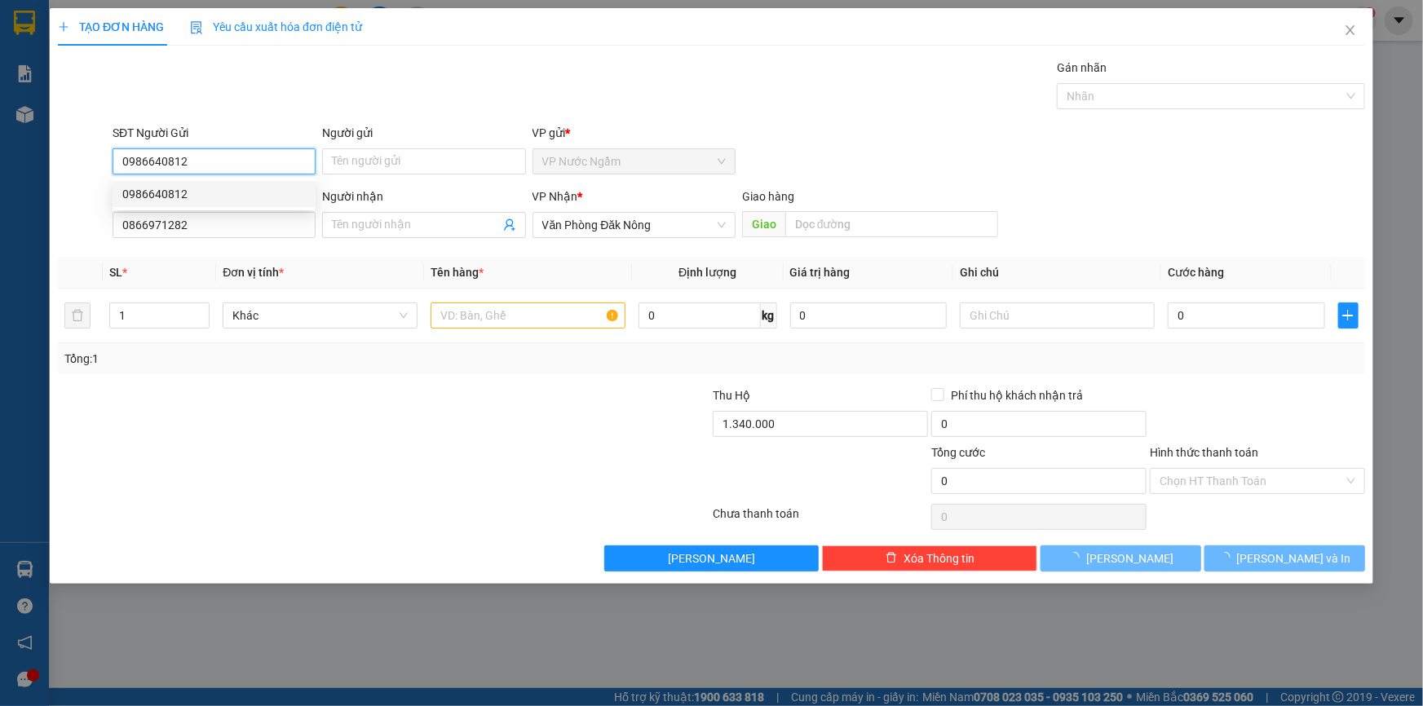
type input "350.000"
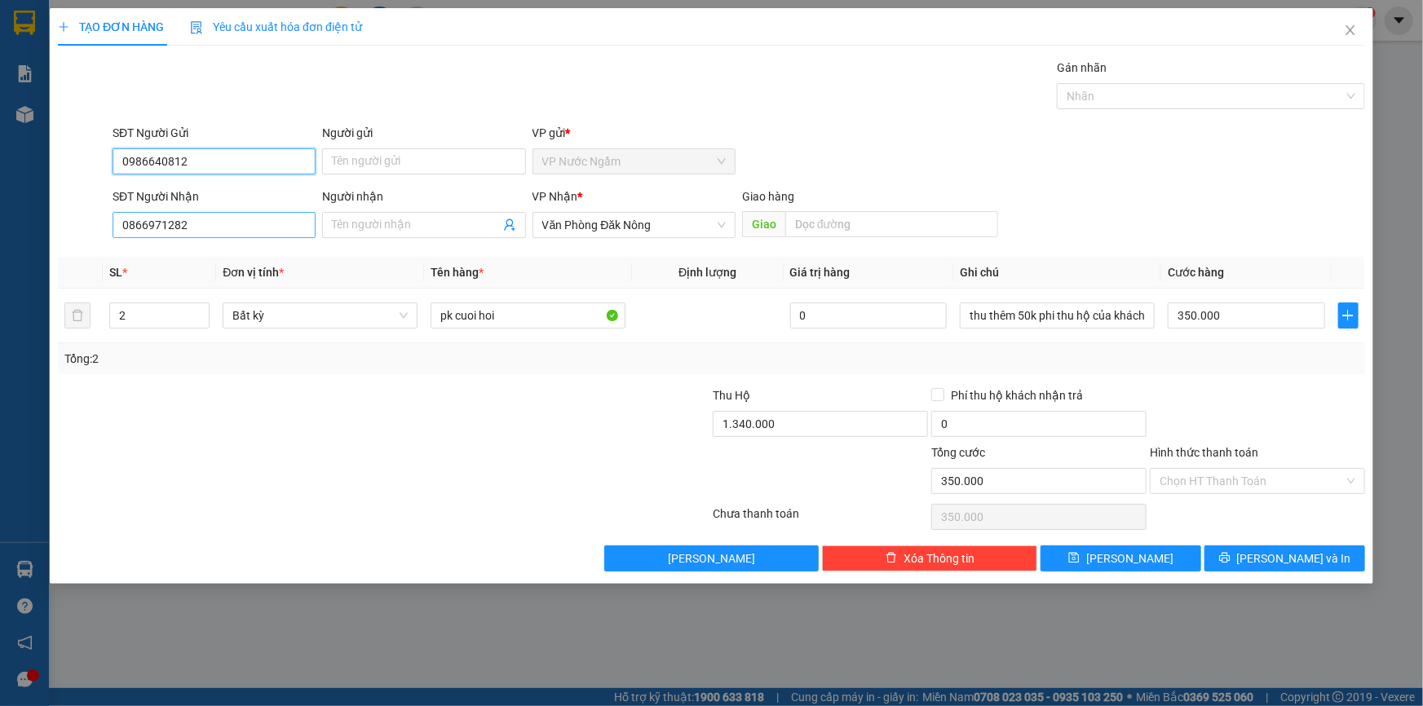
type input "0986640812"
drag, startPoint x: 204, startPoint y: 231, endPoint x: 34, endPoint y: 252, distance: 171.0
click at [43, 251] on div "TẠO ĐƠN HÀNG Yêu cầu xuất [PERSON_NAME] điện tử Transit Pickup Surcharge Ids Tr…" at bounding box center [711, 353] width 1423 height 706
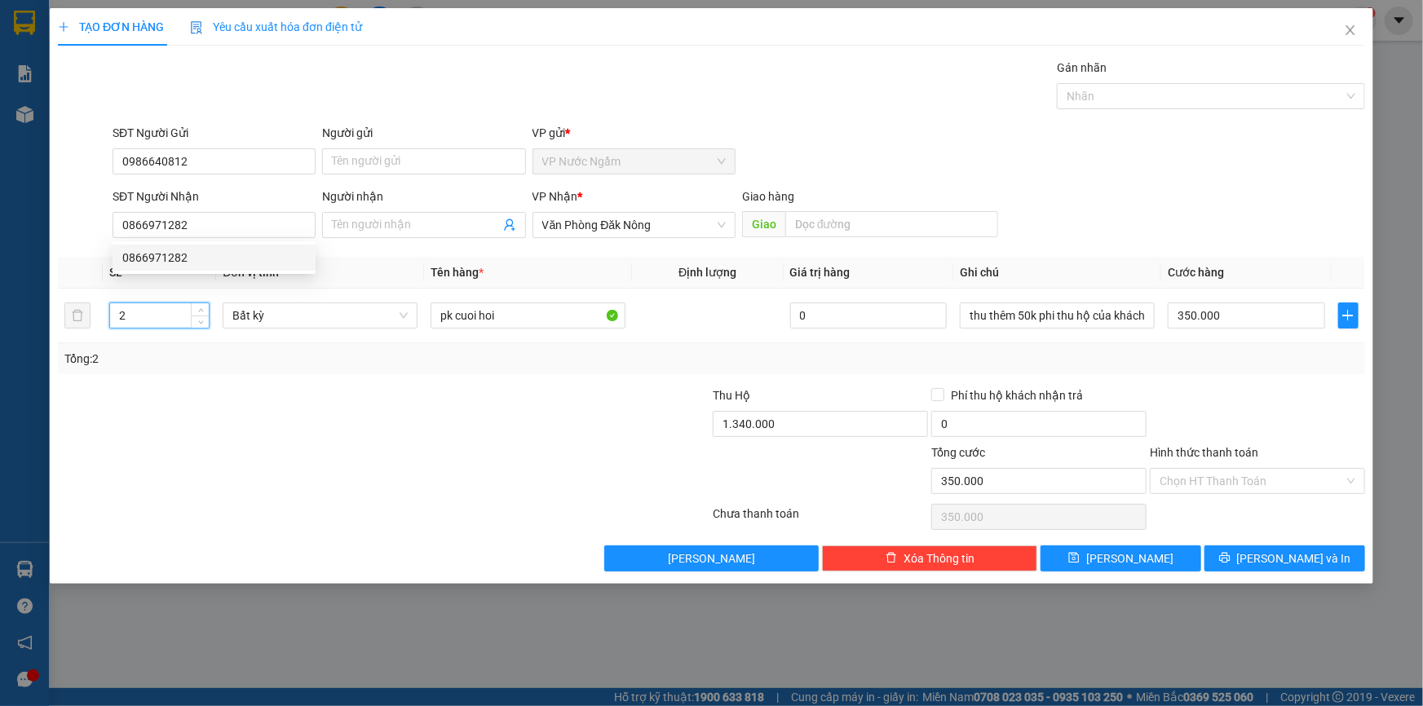
drag, startPoint x: 144, startPoint y: 310, endPoint x: 86, endPoint y: 343, distance: 66.9
click at [86, 343] on div "SL * Đơn vị tính * Tên hàng * Định [PERSON_NAME] trị hàng Ghi [PERSON_NAME] hàn…" at bounding box center [712, 315] width 1308 height 117
type input "1"
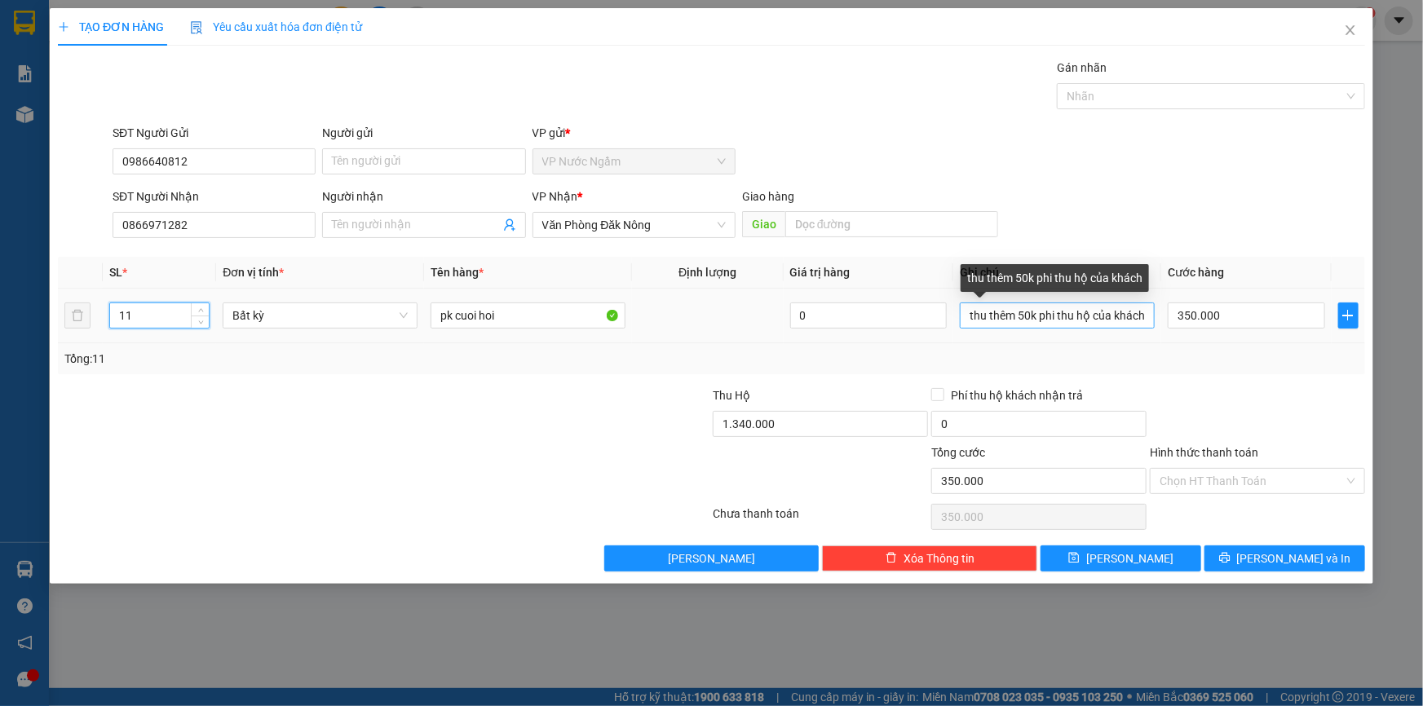
type input "11"
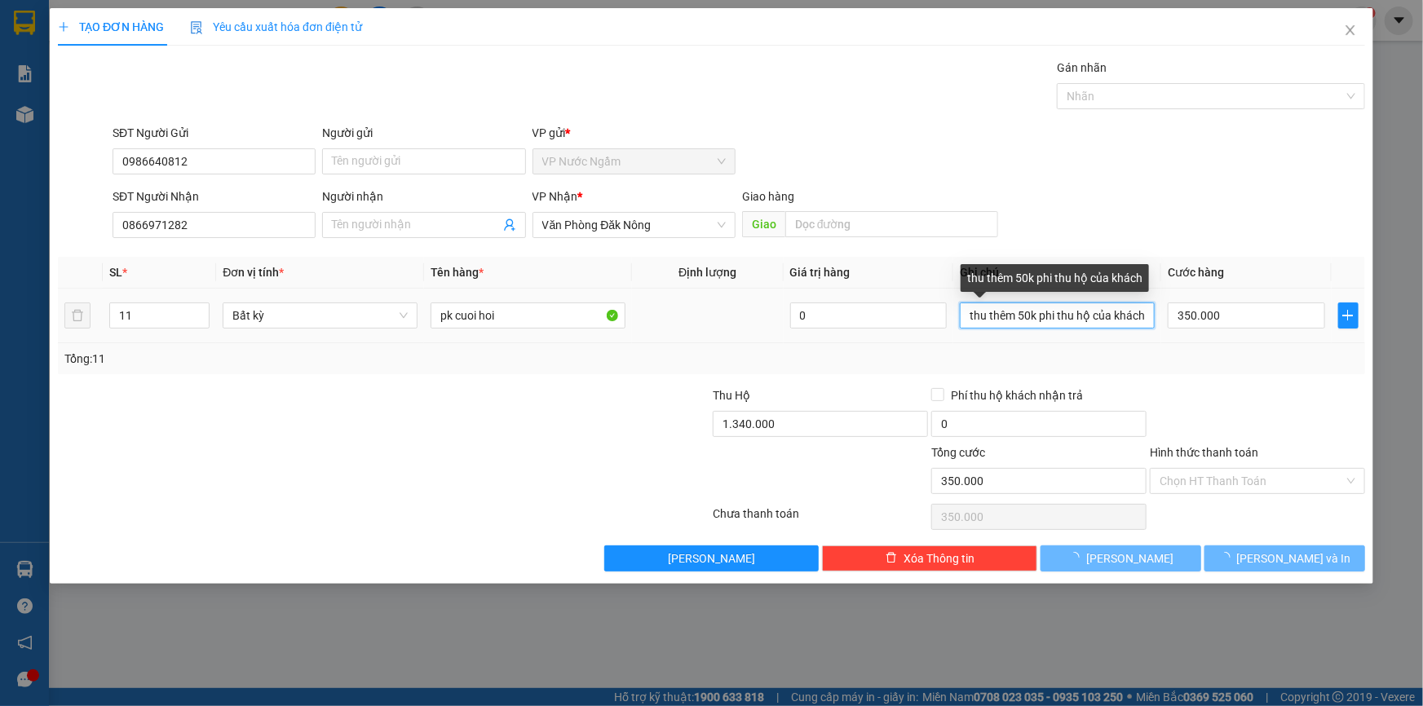
type input "0"
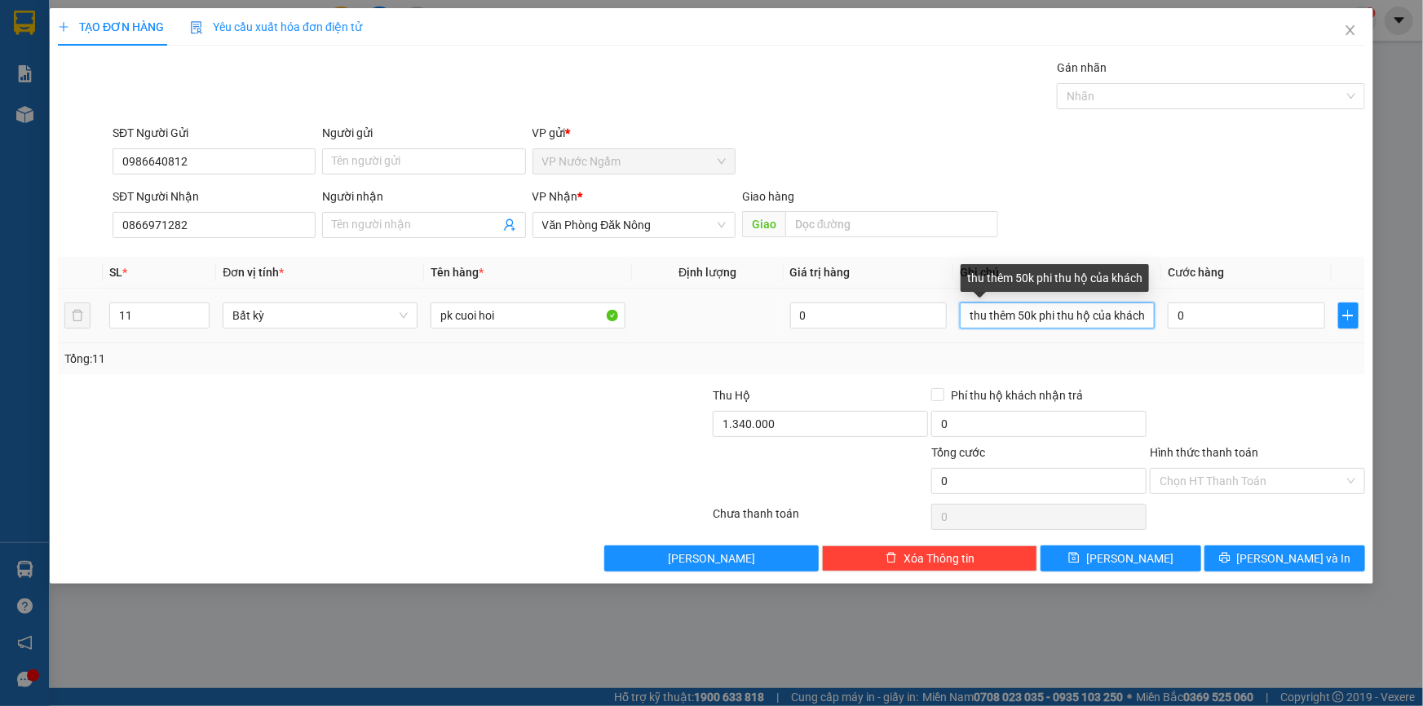
click at [968, 317] on input "thu thêm 50k phi thu hộ của khách" at bounding box center [1057, 316] width 195 height 26
drag, startPoint x: 1036, startPoint y: 312, endPoint x: 1020, endPoint y: 317, distance: 16.3
click at [1020, 317] on input "thu thêm 50k phi thu hộ của khách" at bounding box center [1057, 316] width 195 height 26
type input "thu thêm 250K phi thu hộ của khách"
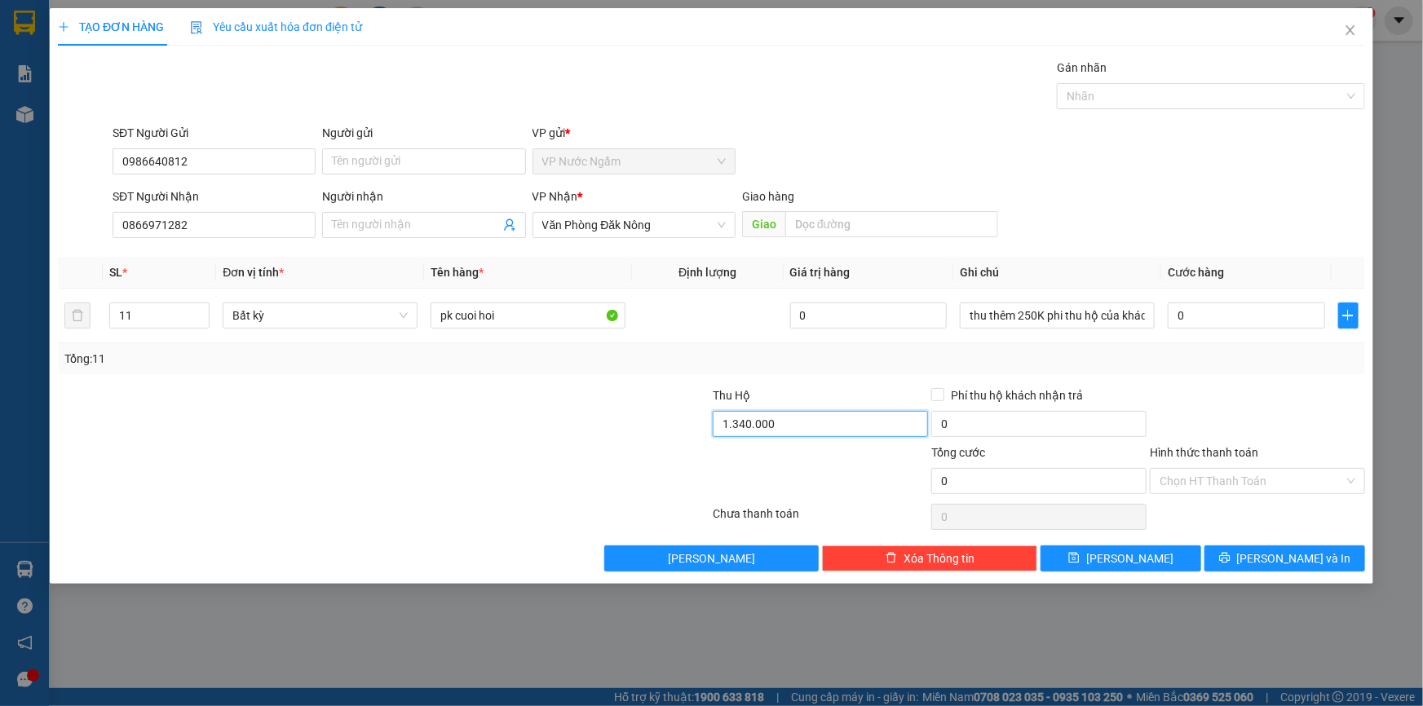
click at [794, 412] on input "1.340.000" at bounding box center [820, 424] width 215 height 26
type input "52.840.000"
click at [1236, 310] on input "0" at bounding box center [1246, 316] width 157 height 26
type input "3"
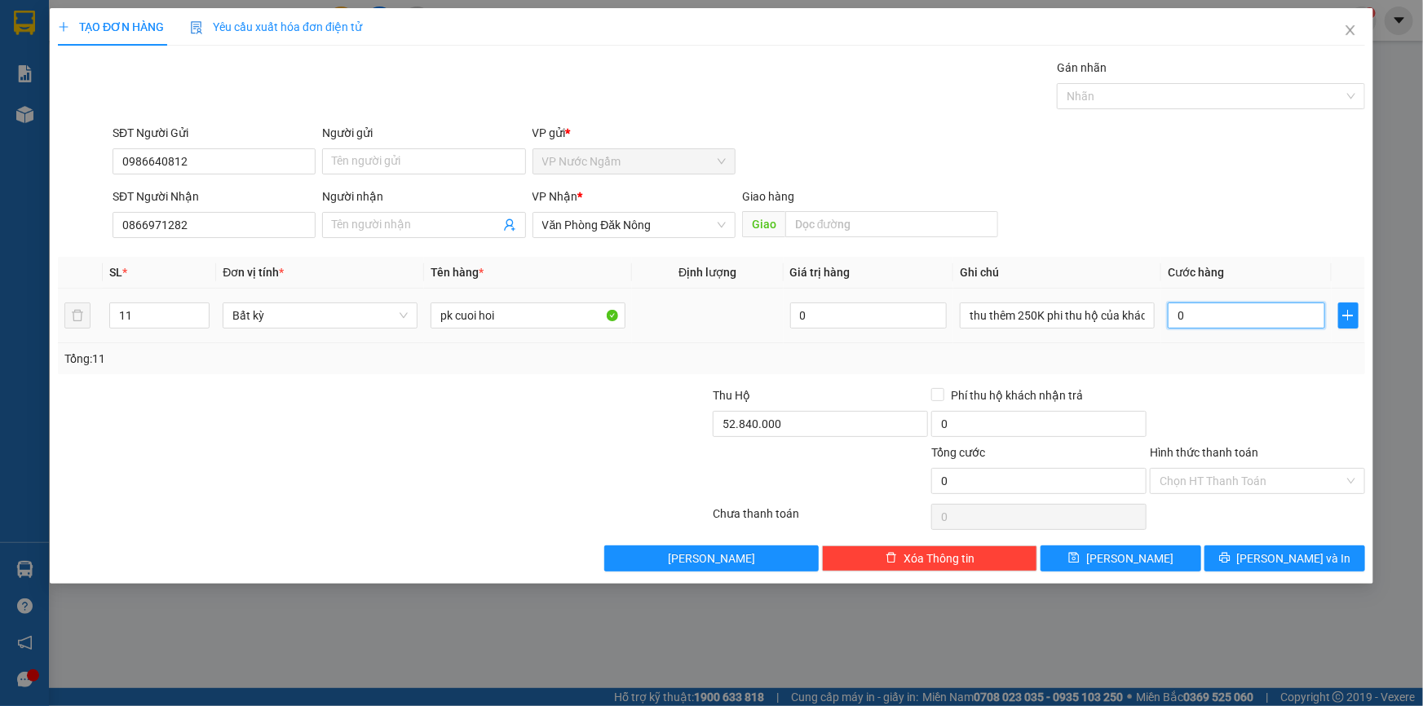
type input "3"
type input "34"
type input "345"
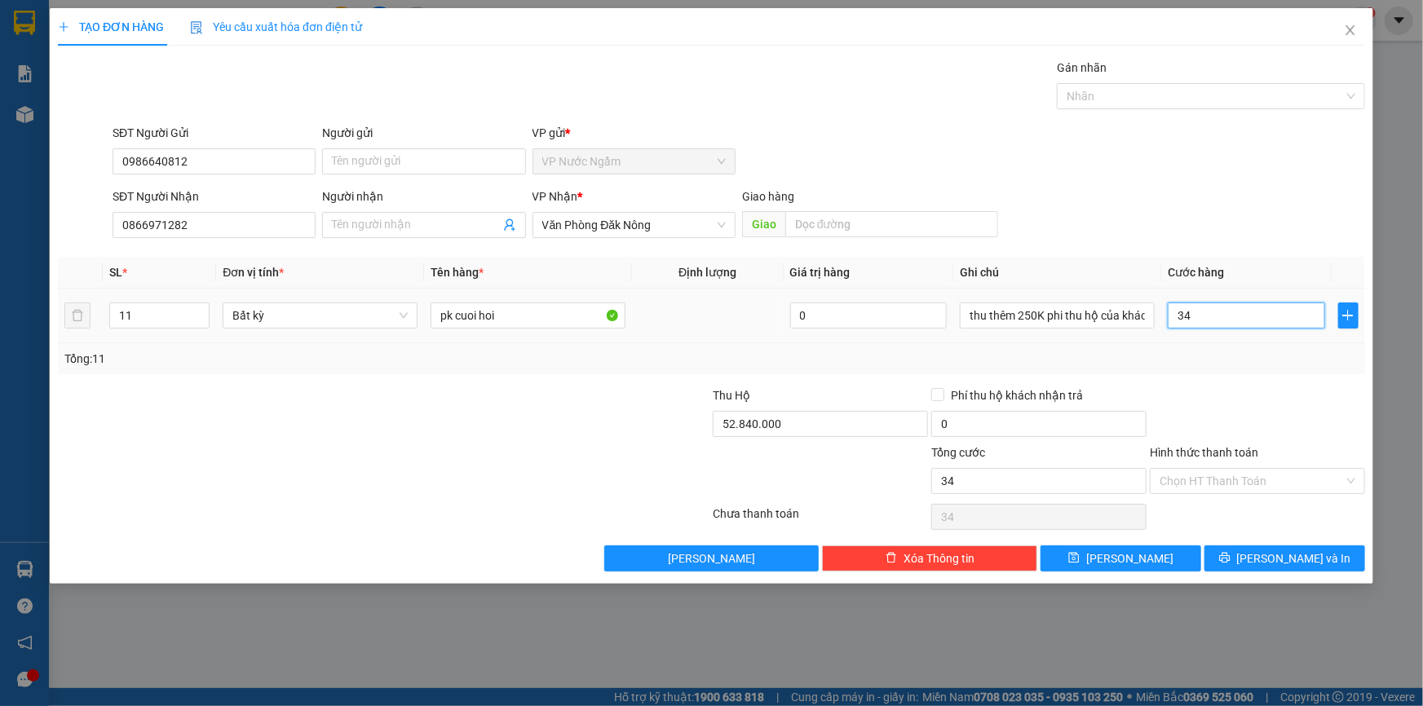
type input "345"
type input "3.450"
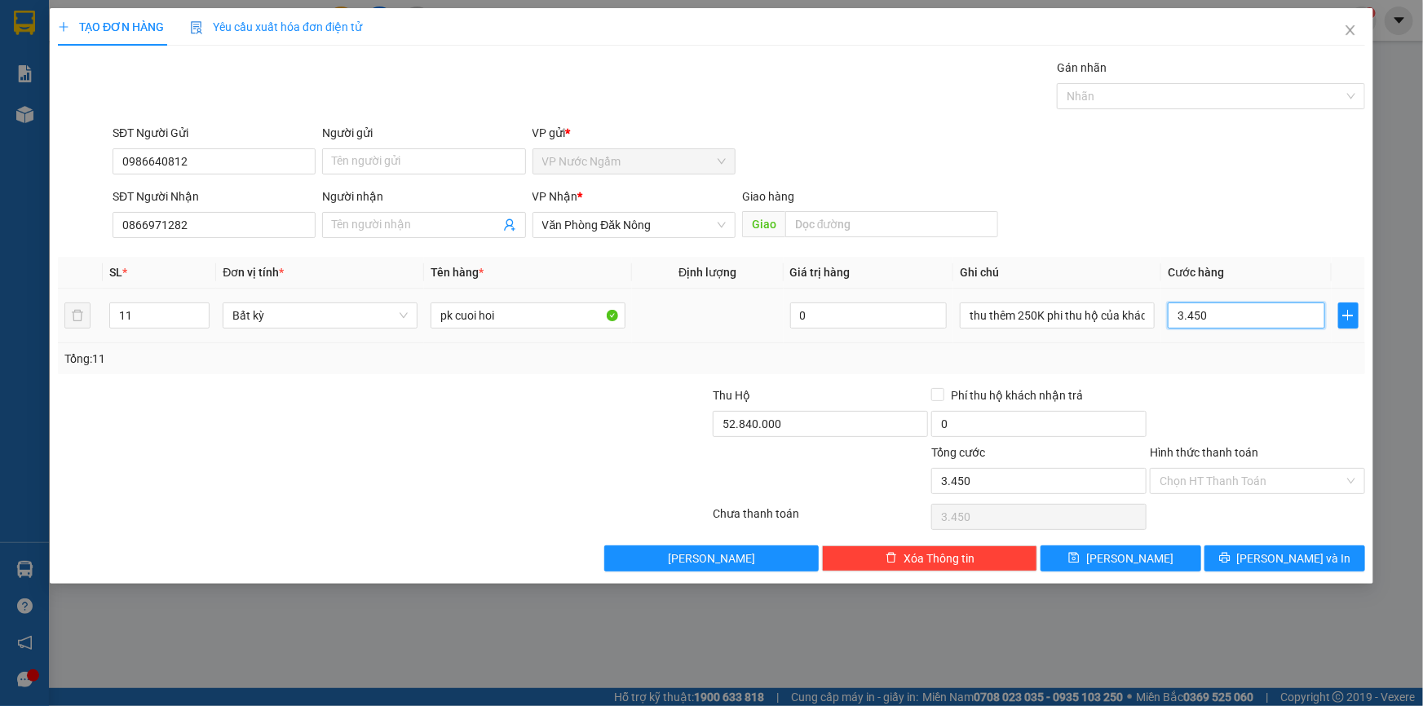
type input "34.500"
type input "345.000"
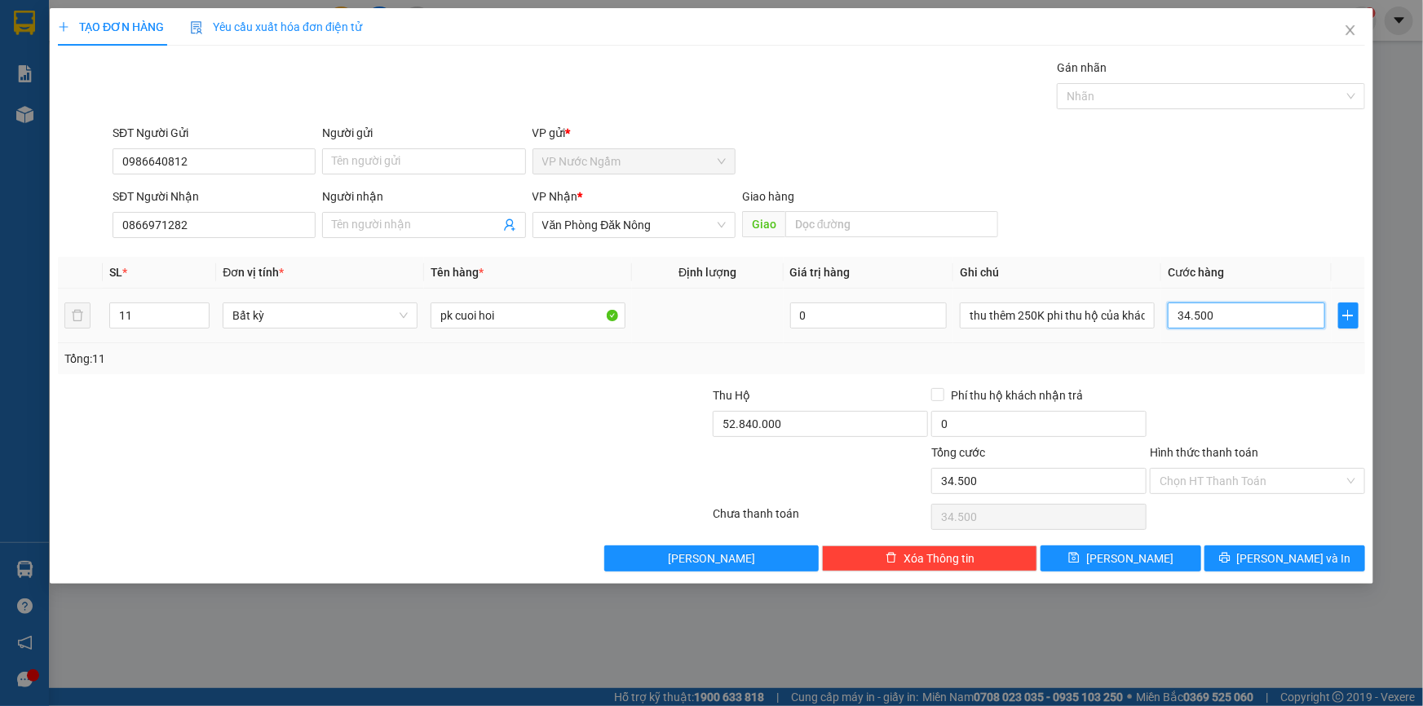
type input "345.000"
type input "3.450.000"
click at [1272, 547] on button "[PERSON_NAME] và In" at bounding box center [1285, 559] width 161 height 26
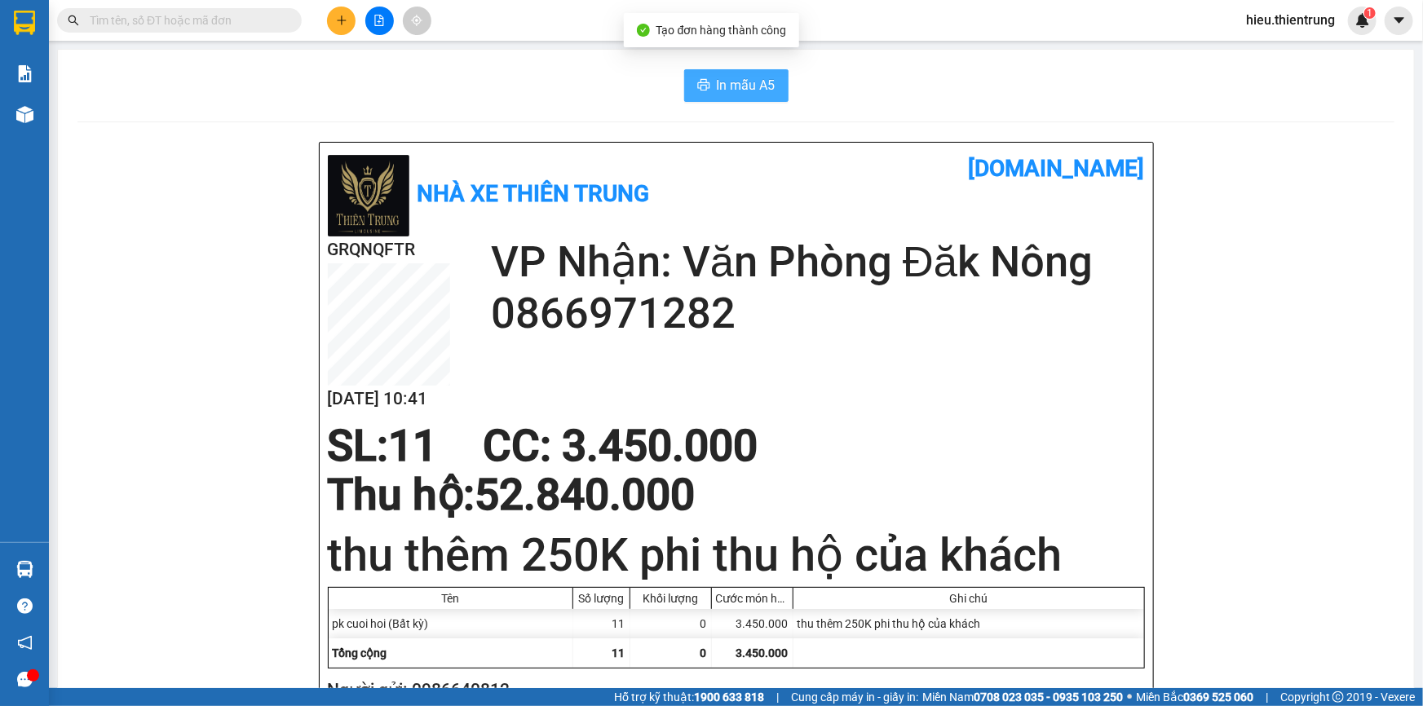
click at [731, 87] on span "In mẫu A5" at bounding box center [746, 85] width 59 height 20
drag, startPoint x: 931, startPoint y: 88, endPoint x: 892, endPoint y: 95, distance: 38.9
click at [930, 88] on div "In mẫu A5" at bounding box center [735, 85] width 1317 height 33
drag, startPoint x: 571, startPoint y: 104, endPoint x: 566, endPoint y: 114, distance: 11.7
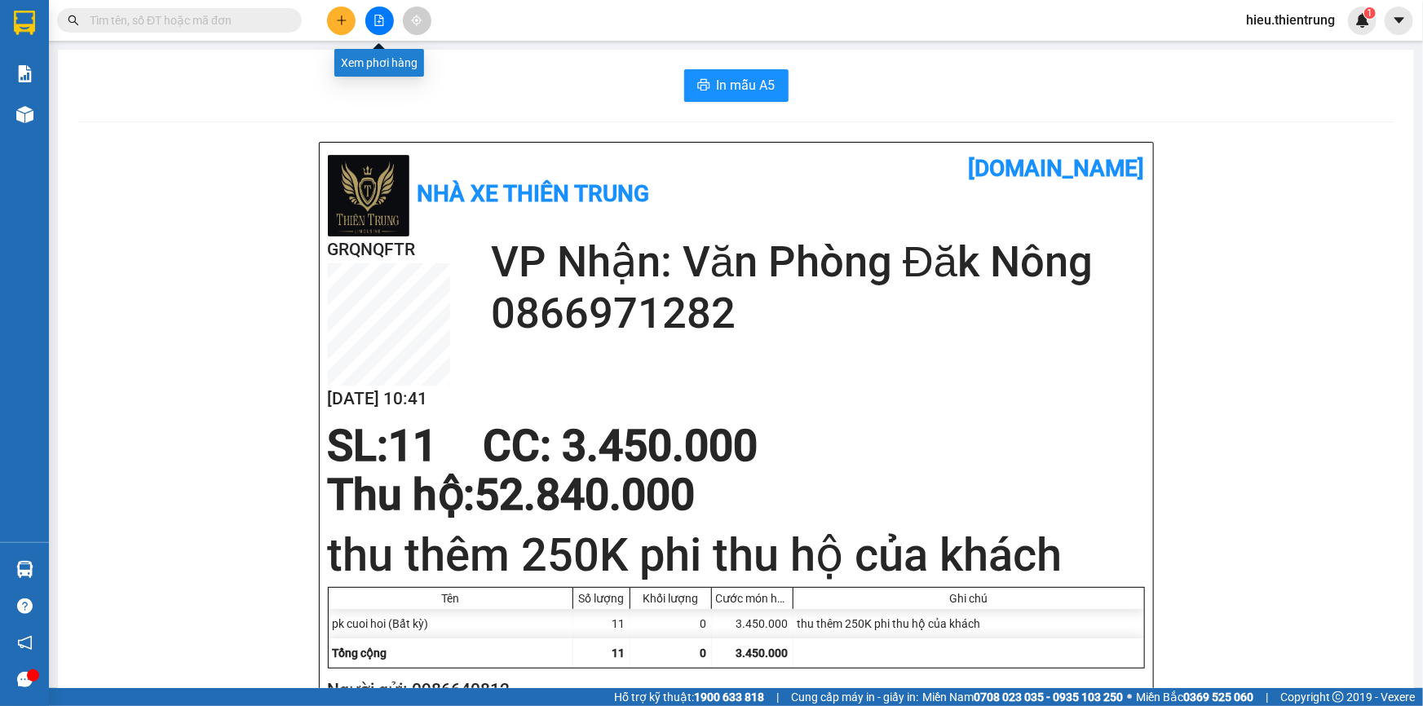
click at [381, 24] on icon "file-add" at bounding box center [379, 20] width 9 height 11
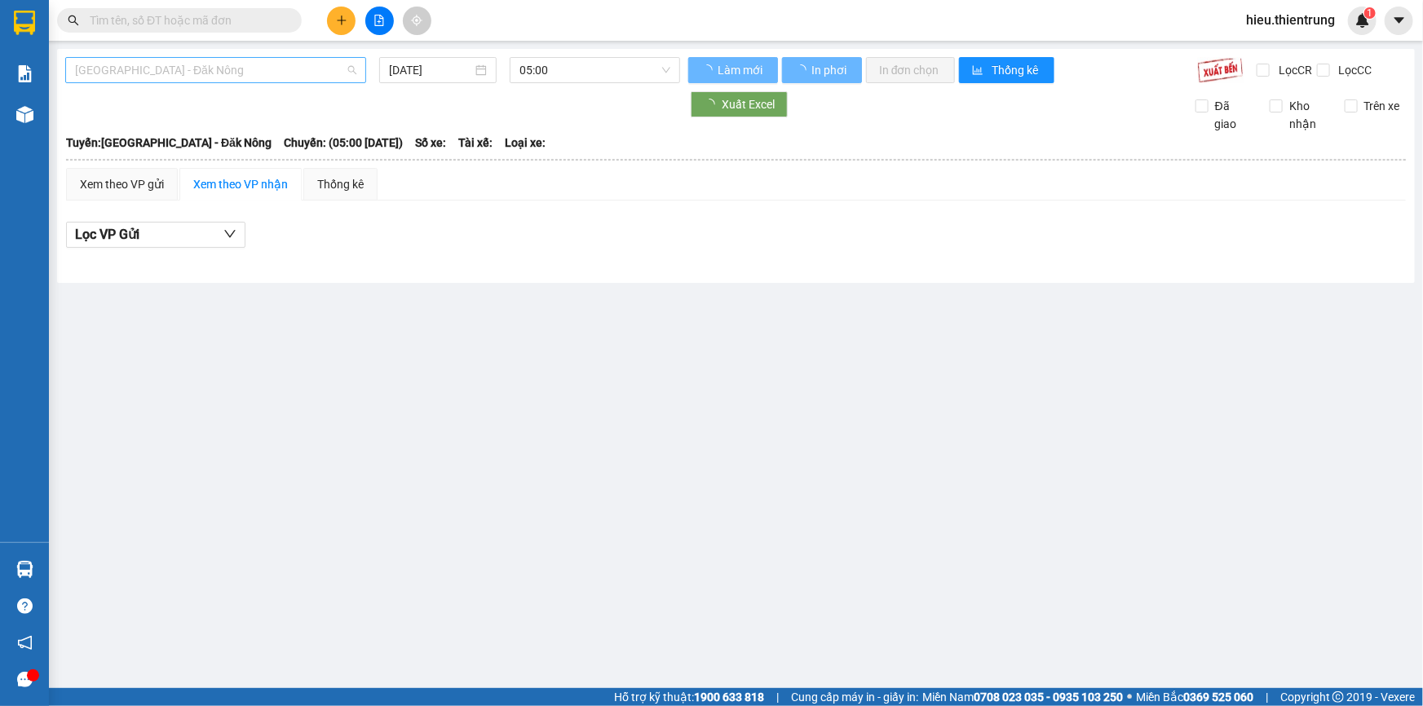
drag, startPoint x: 250, startPoint y: 71, endPoint x: 228, endPoint y: 101, distance: 37.4
click at [250, 71] on span "[GEOGRAPHIC_DATA] - Đăk Nông" at bounding box center [215, 70] width 281 height 24
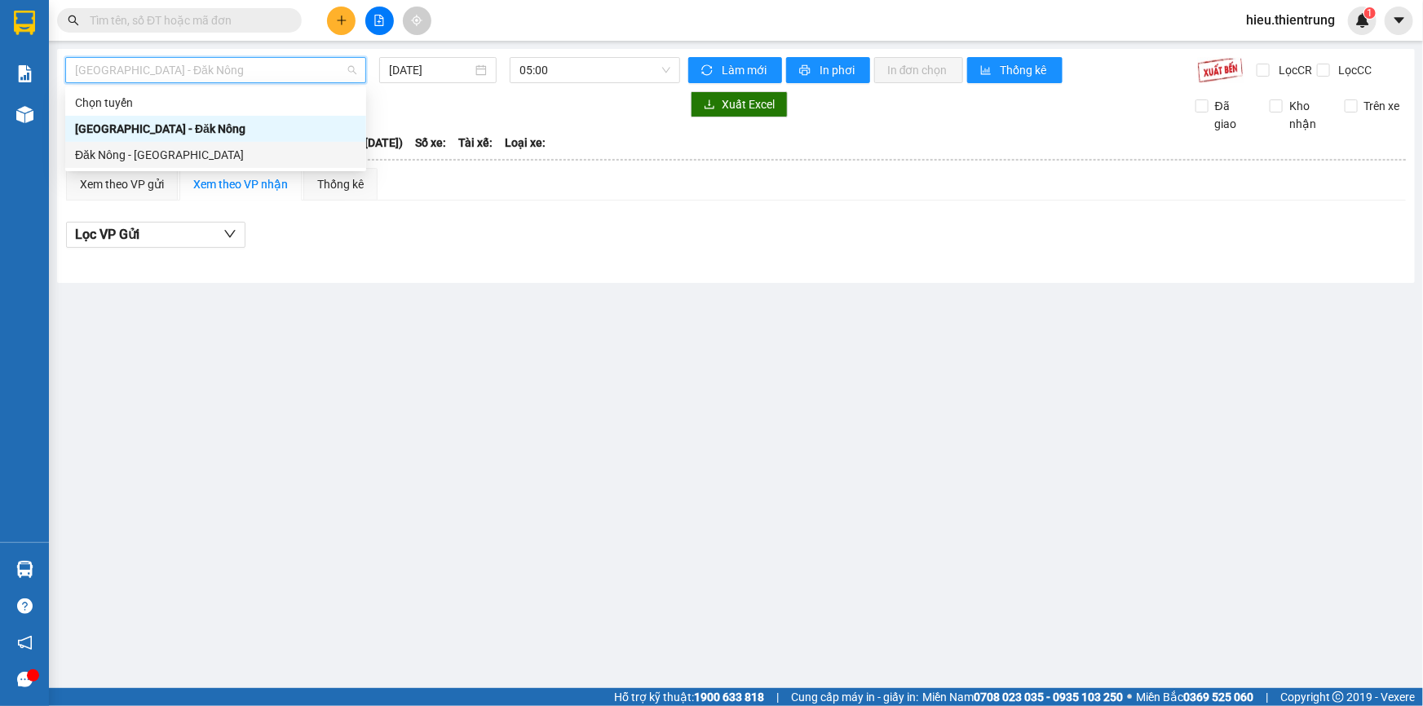
click at [150, 149] on div "Đăk Nông - [GEOGRAPHIC_DATA]" at bounding box center [215, 155] width 281 height 18
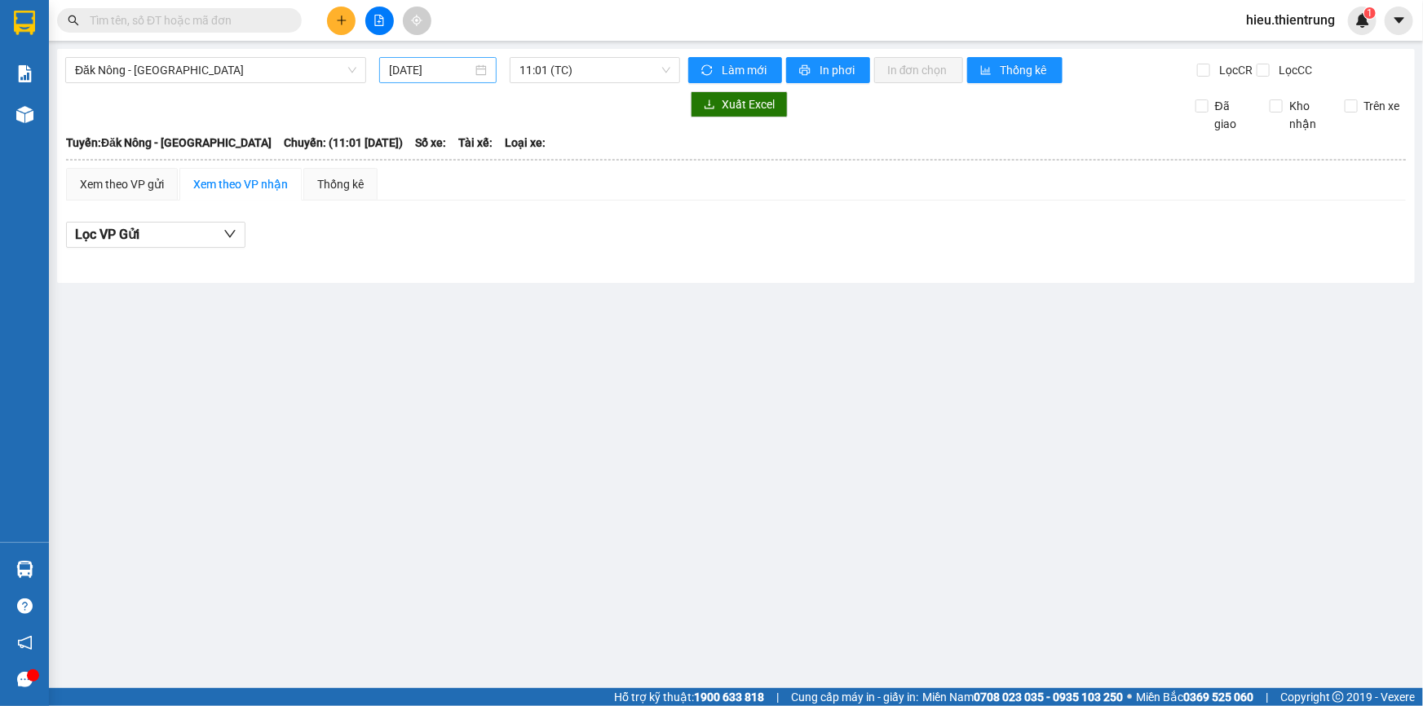
click at [424, 58] on div "[DATE]" at bounding box center [437, 70] width 117 height 26
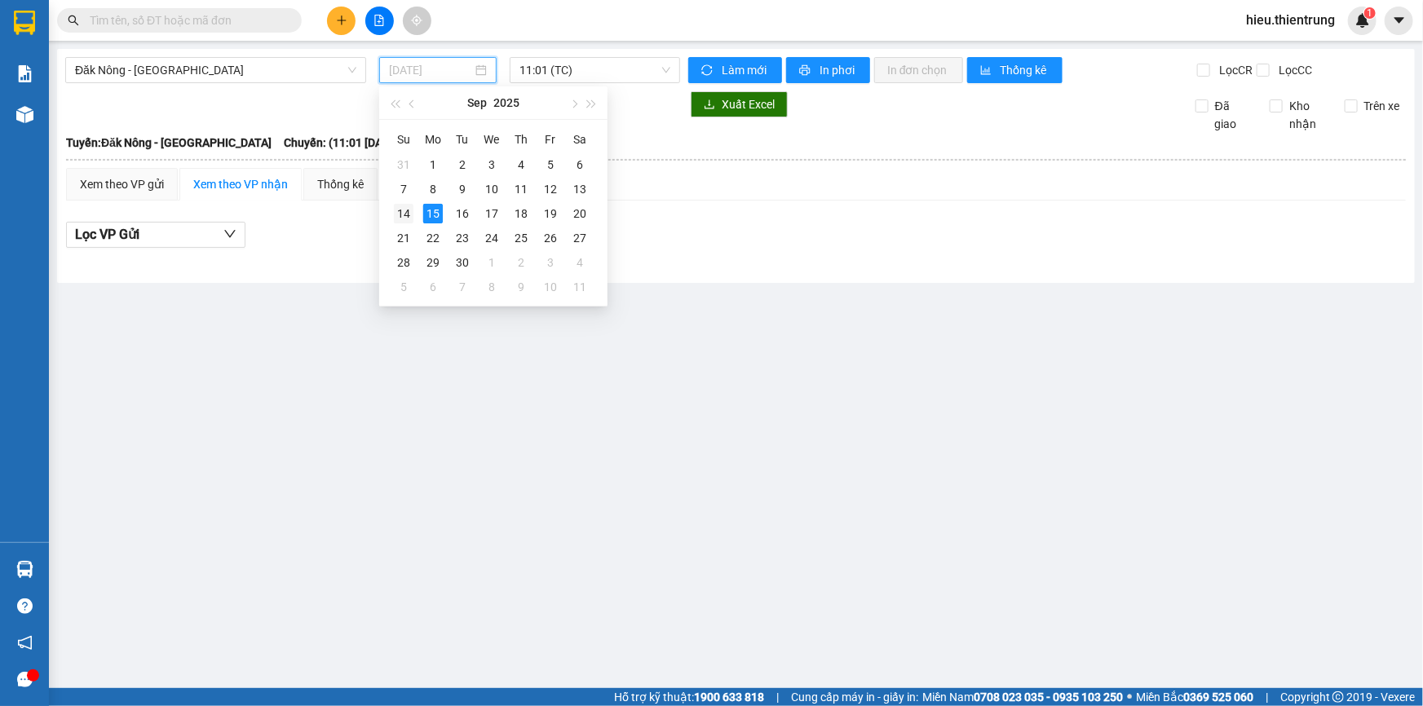
click at [397, 220] on div "14" at bounding box center [404, 214] width 20 height 20
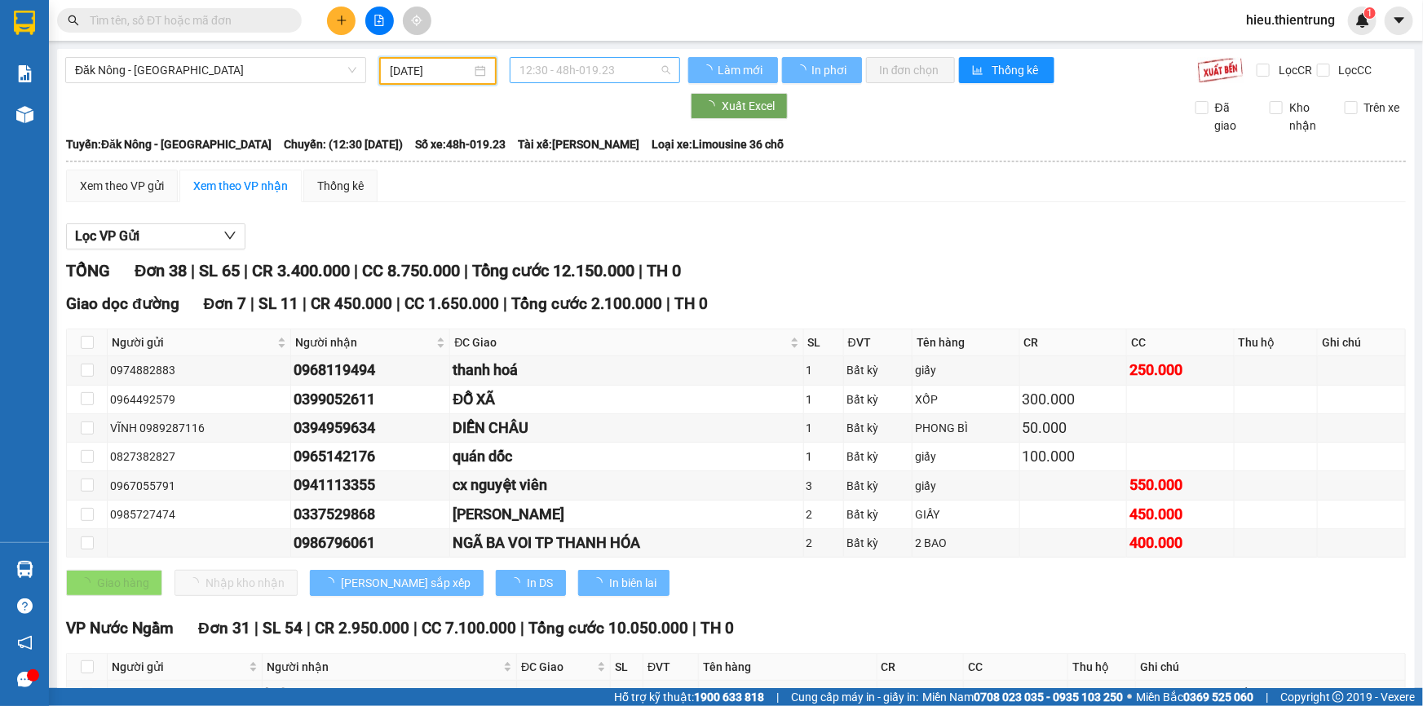
click at [547, 73] on span "12:30 - 48h-019.23" at bounding box center [595, 70] width 151 height 24
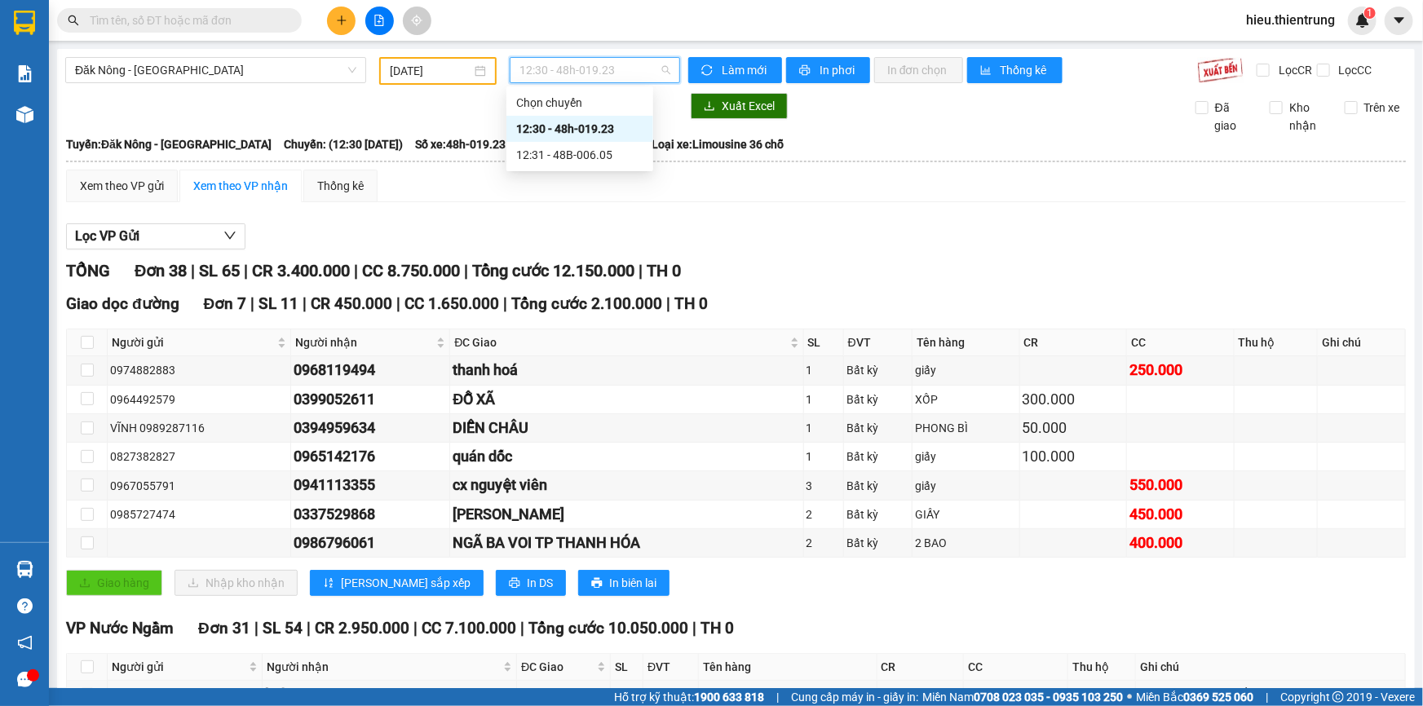
click at [581, 135] on div "12:30 - 48h-019.23" at bounding box center [579, 129] width 127 height 18
click at [634, 64] on span "12:30 - 48h-019.23" at bounding box center [595, 70] width 151 height 24
click at [582, 157] on div "12:31 - 48B-006.05" at bounding box center [579, 155] width 127 height 18
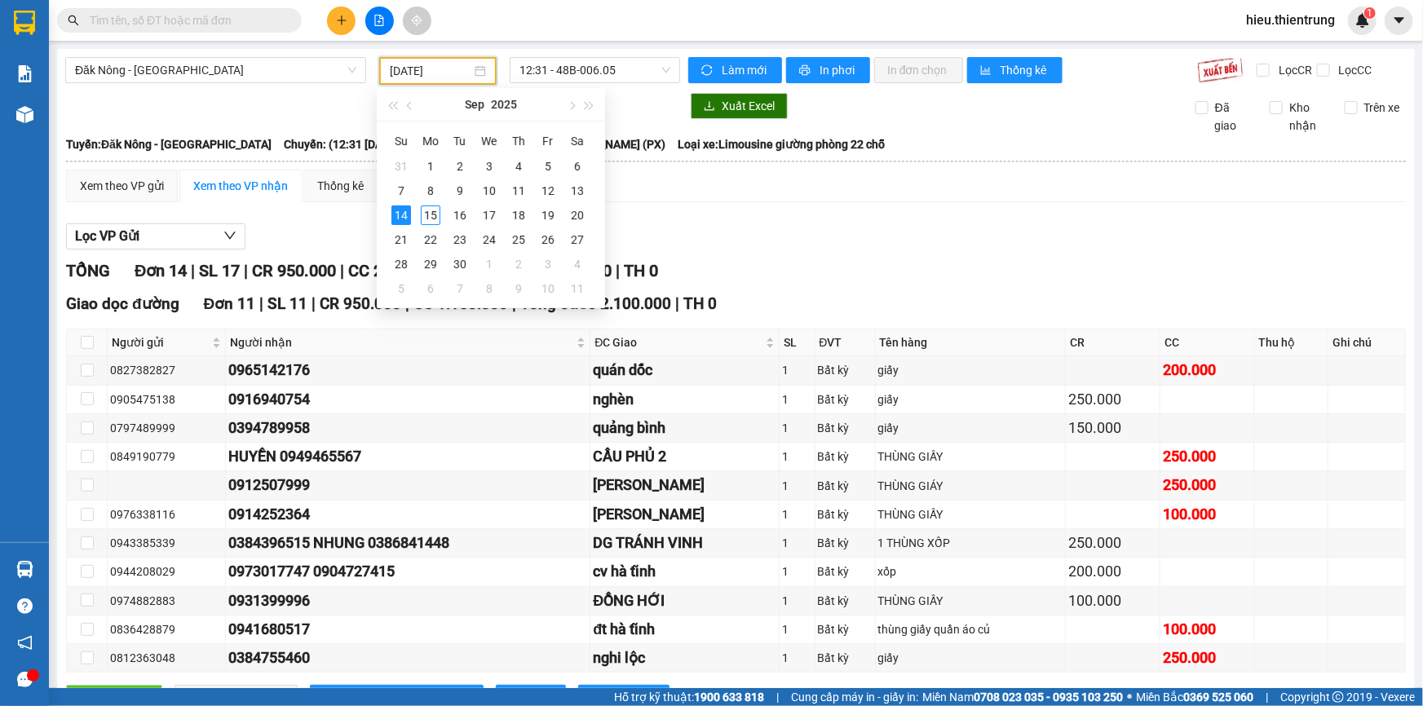
click at [466, 74] on input "[DATE]" at bounding box center [431, 71] width 82 height 18
type input "[DATE]"
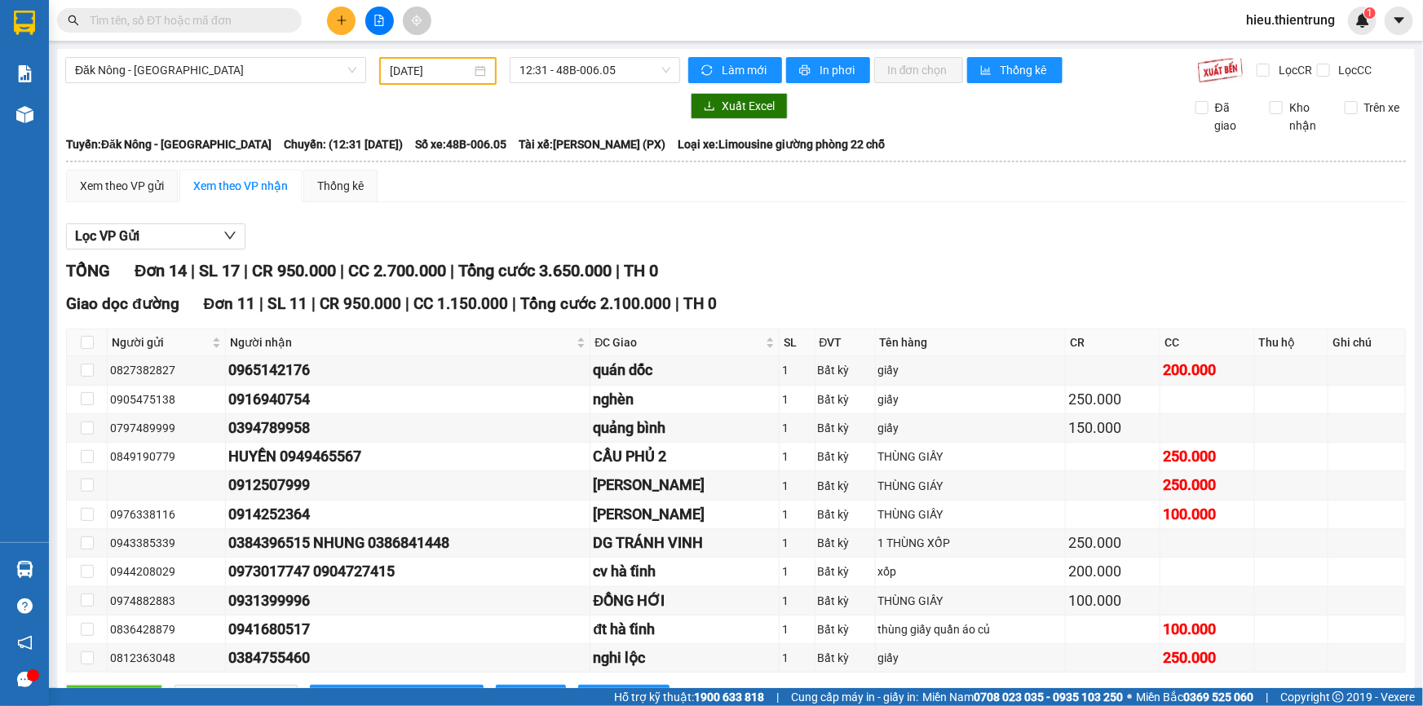
click at [631, 109] on div at bounding box center [372, 106] width 615 height 26
click at [585, 62] on span "12:31 - 48B-006.05" at bounding box center [595, 70] width 151 height 24
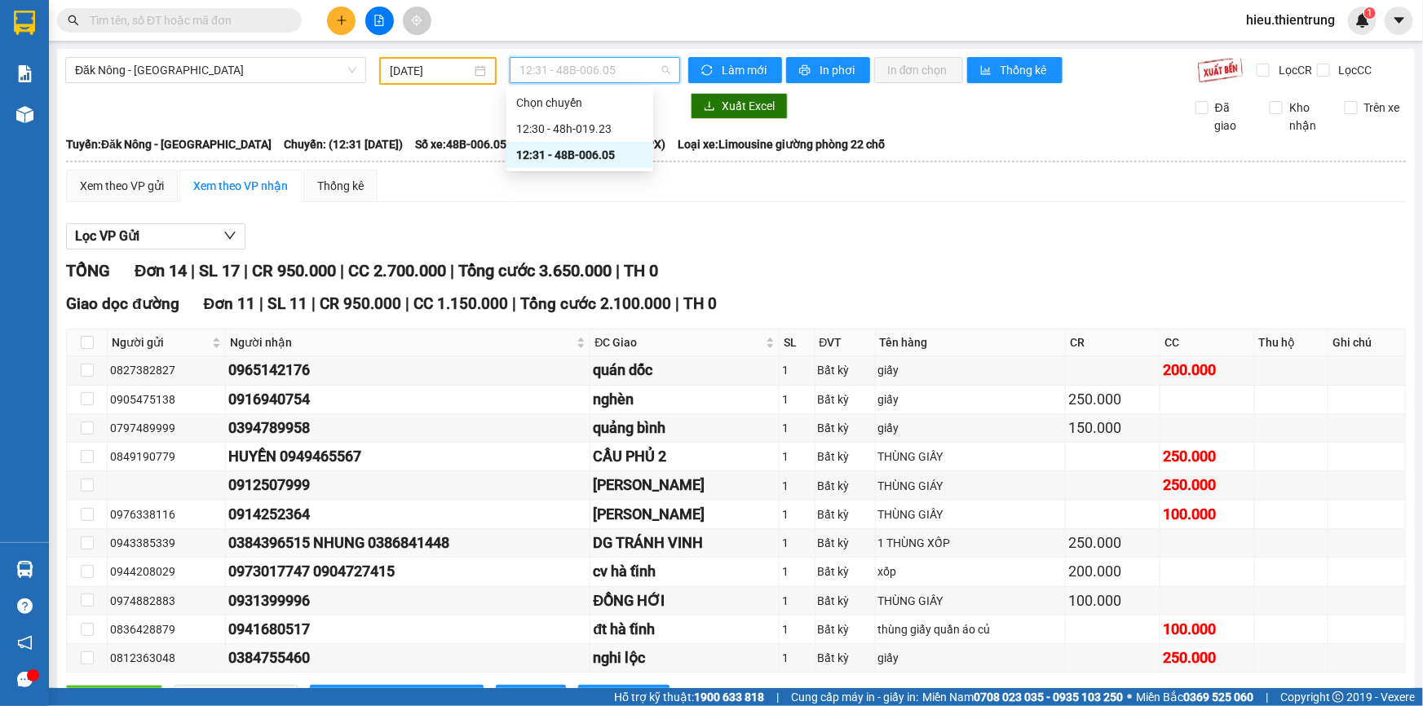
click at [608, 147] on div "12:31 - 48B-006.05" at bounding box center [579, 155] width 127 height 18
click at [575, 71] on span "12:31 - 48B-006.05" at bounding box center [595, 70] width 151 height 24
click at [587, 155] on div "12:31 - 48B-006.05" at bounding box center [579, 155] width 127 height 18
